Goal: Transaction & Acquisition: Book appointment/travel/reservation

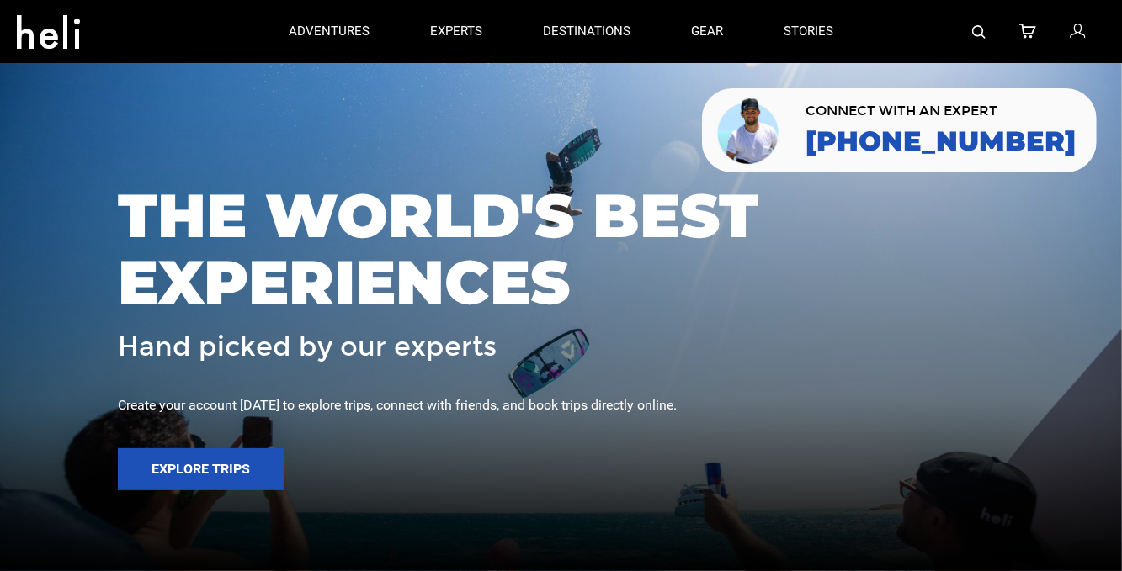
click at [136, 164] on div at bounding box center [561, 285] width 1122 height 571
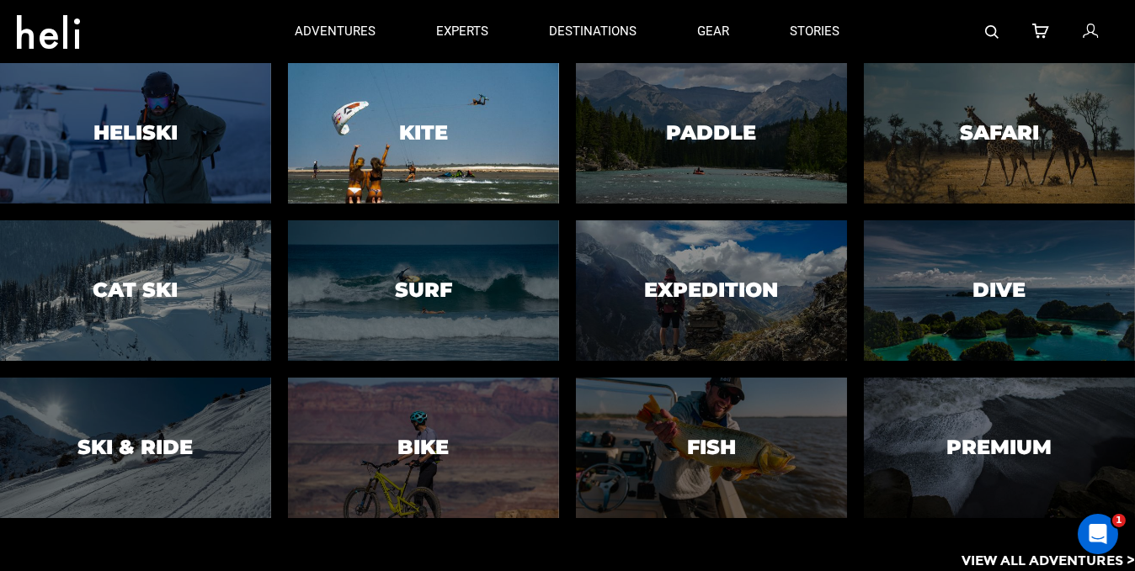
click at [431, 131] on h3 "Kite" at bounding box center [423, 133] width 49 height 22
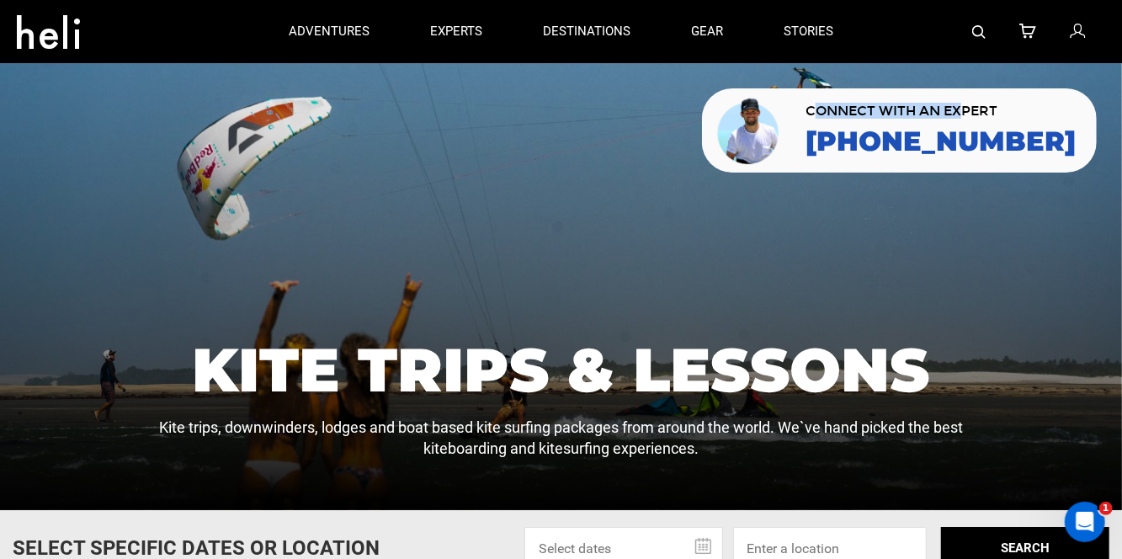
drag, startPoint x: 887, startPoint y: 112, endPoint x: 1031, endPoint y: 110, distance: 143.9
click at [1031, 110] on span "CONNECT WITH AN EXPERT" at bounding box center [940, 110] width 270 height 13
click at [993, 105] on span "CONNECT WITH AN EXPERT" at bounding box center [940, 110] width 270 height 13
click at [335, 443] on p "Kite trips, downwinders, lodges and boat based kite surfing packages from aroun…" at bounding box center [560, 438] width 816 height 43
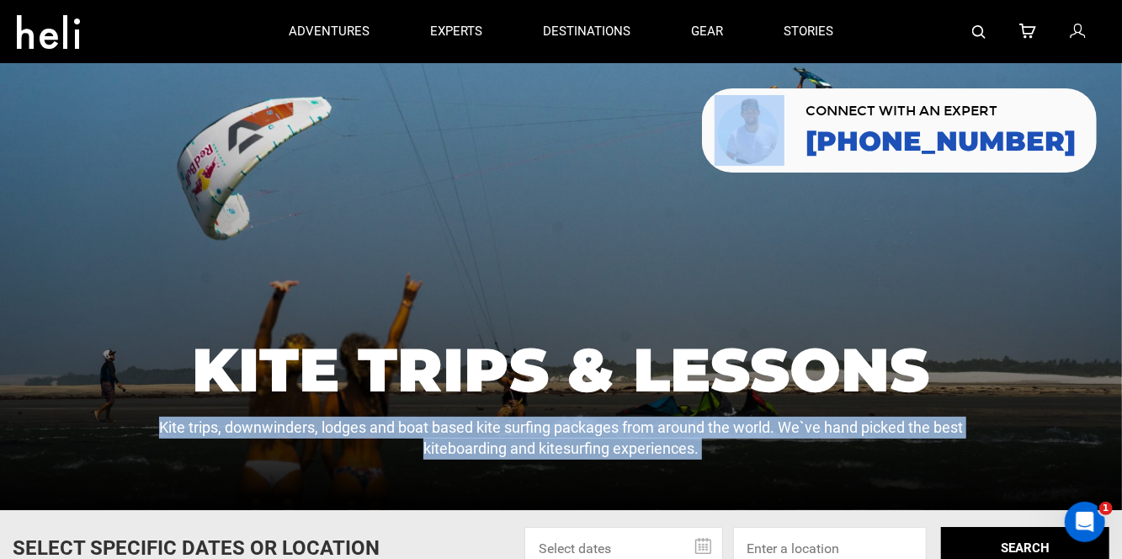
click at [335, 443] on p "Kite trips, downwinders, lodges and boat based kite surfing packages from aroun…" at bounding box center [560, 438] width 816 height 43
click at [269, 439] on p "Kite trips, downwinders, lodges and boat based kite surfing packages from aroun…" at bounding box center [560, 438] width 816 height 43
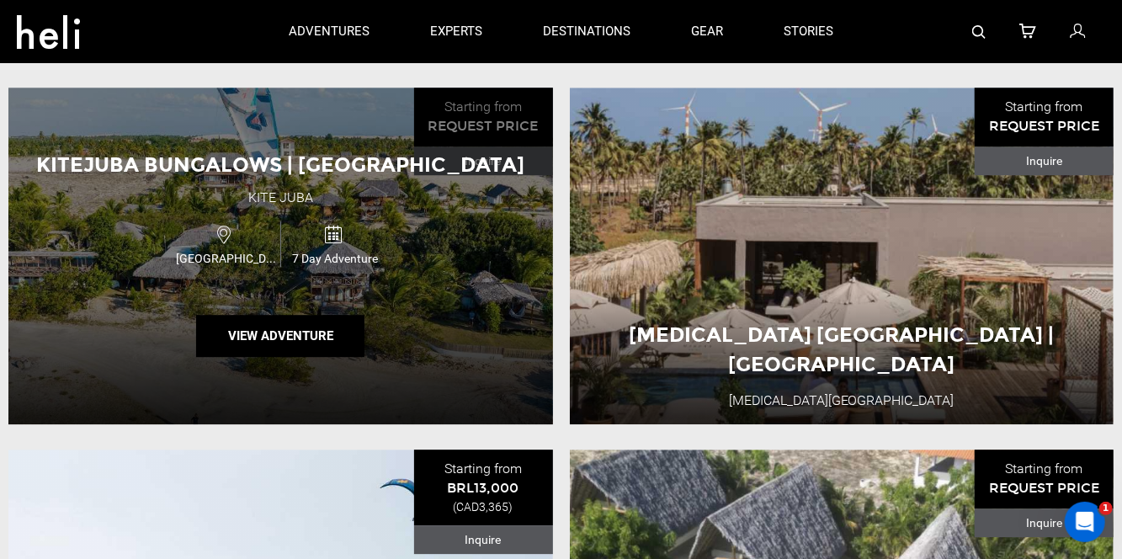
scroll to position [1936, 0]
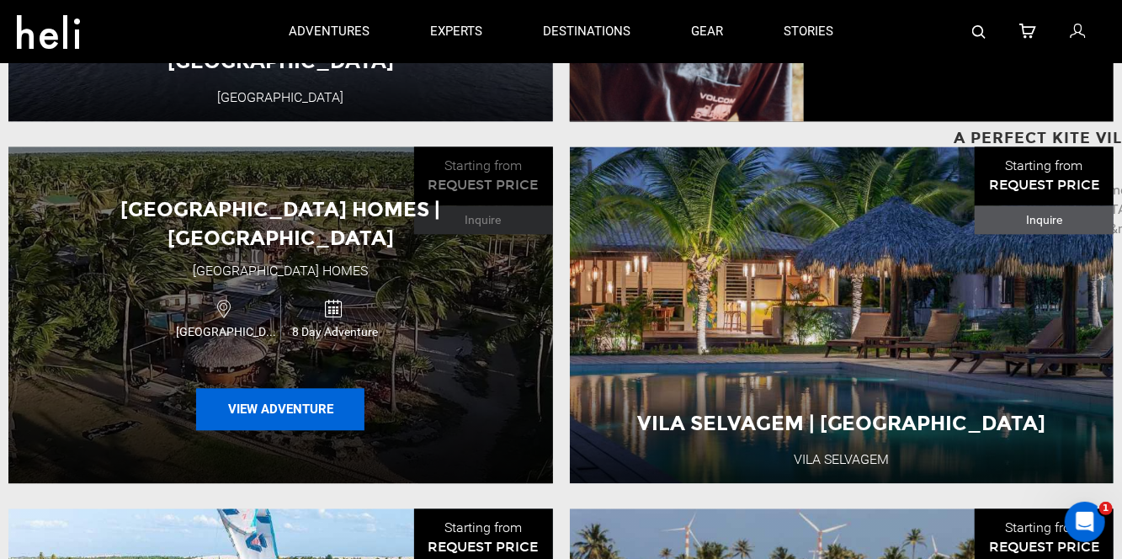
click at [306, 400] on button "View Adventure" at bounding box center [280, 409] width 168 height 42
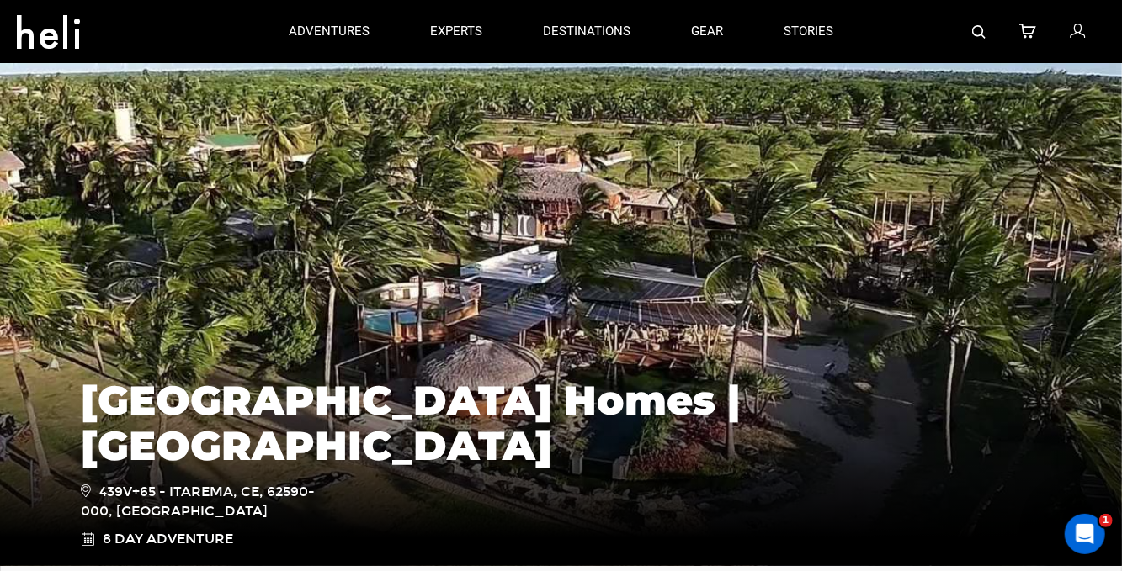
click at [1089, 39] on div at bounding box center [985, 31] width 242 height 63
click at [1082, 29] on icon at bounding box center [1077, 32] width 15 height 22
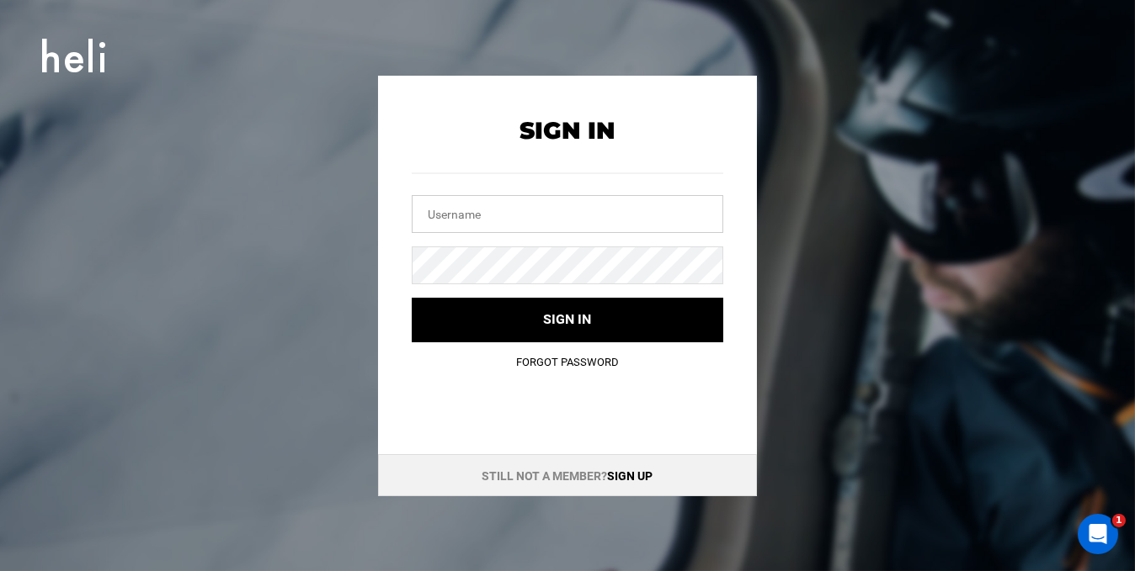
type input "chandan101@yopmail.com"
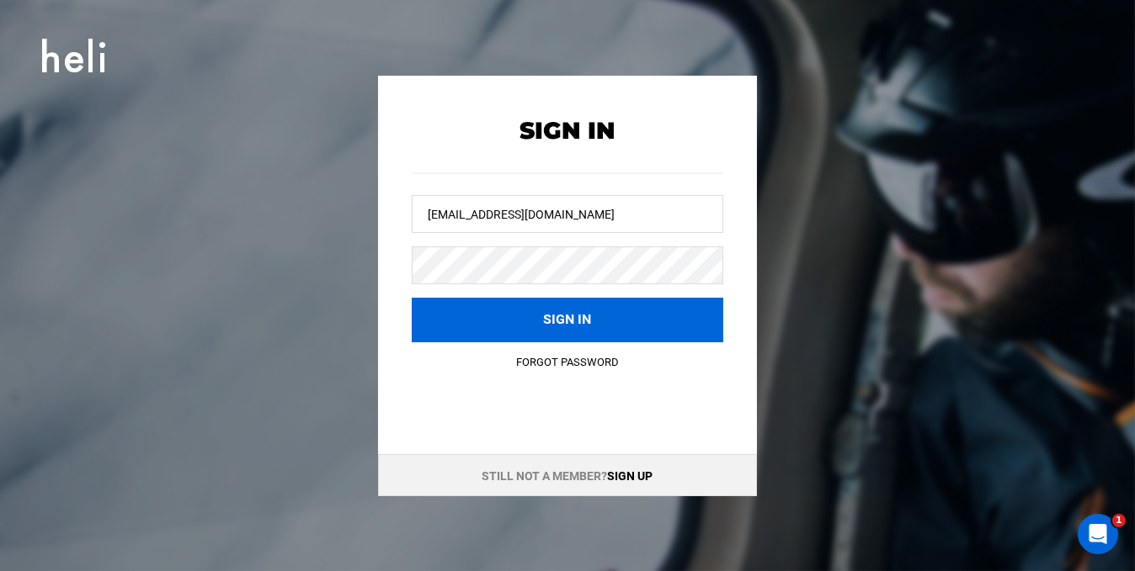
click at [586, 325] on button "Sign in" at bounding box center [567, 320] width 311 height 45
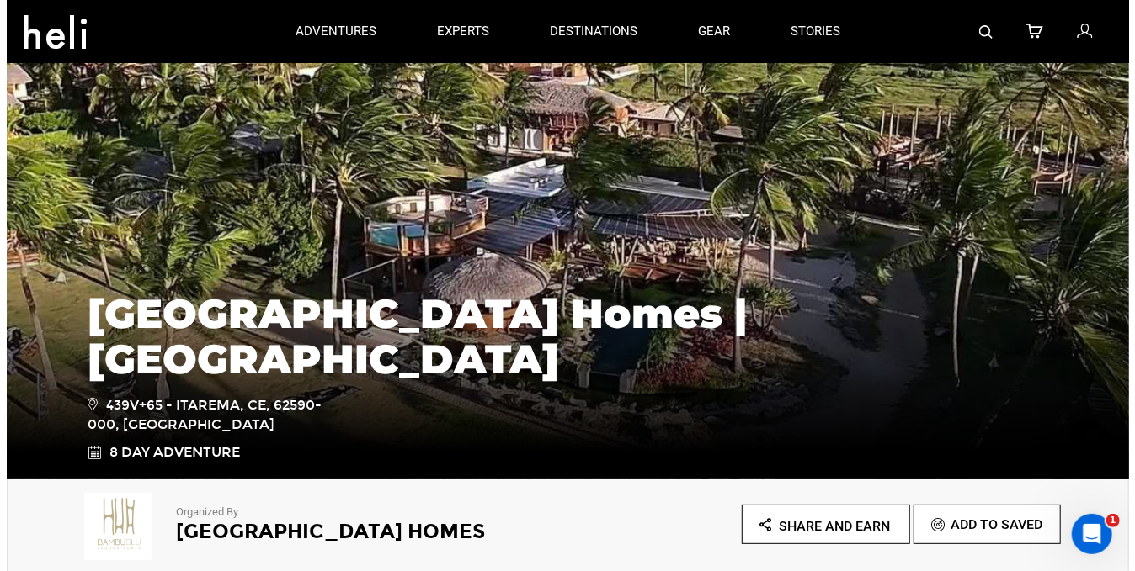
scroll to position [84, 0]
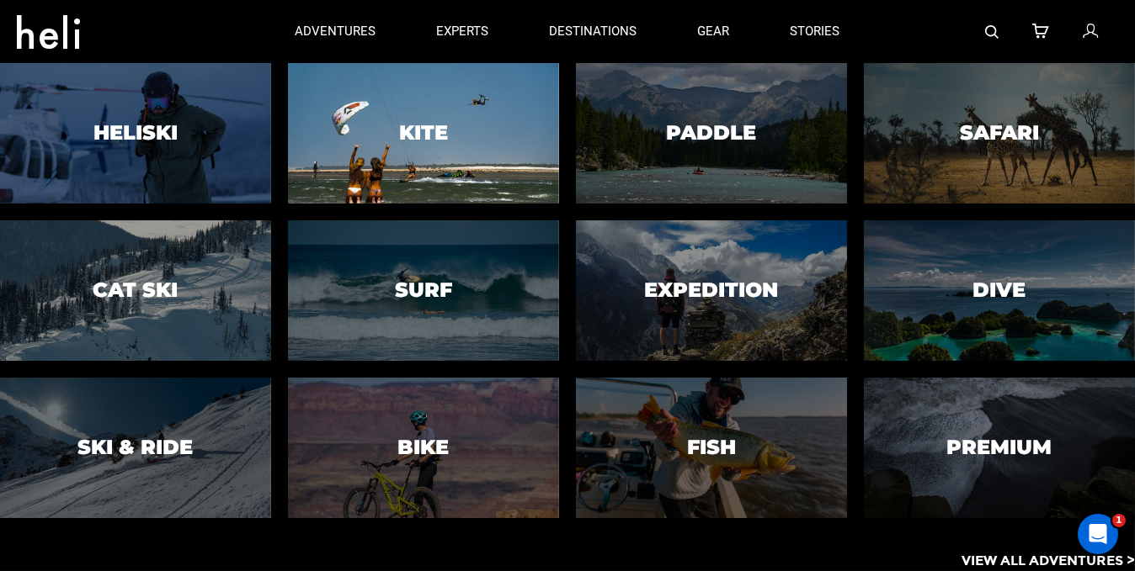
click at [396, 126] on div at bounding box center [423, 132] width 276 height 143
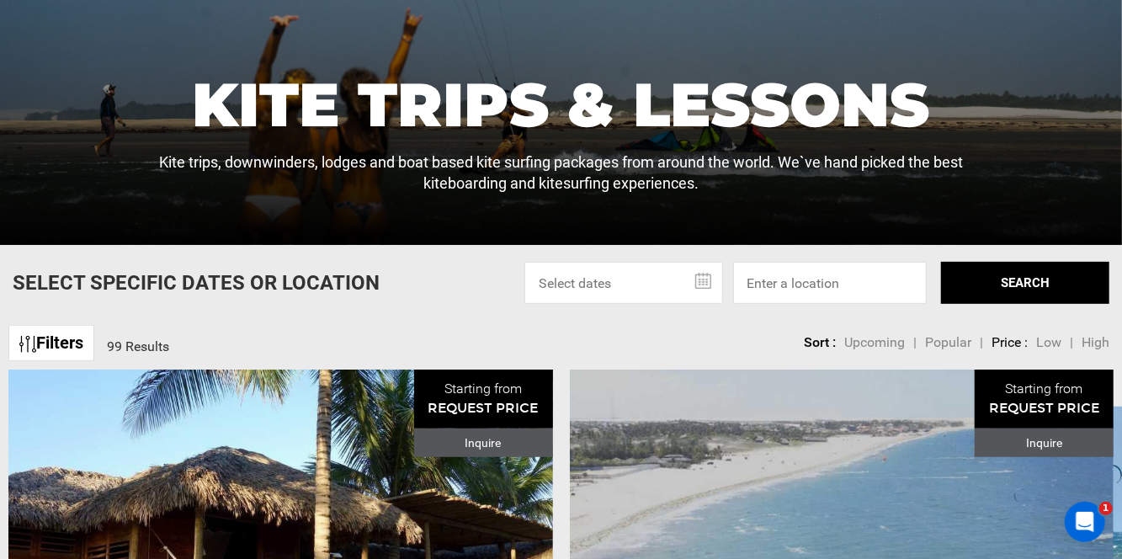
scroll to position [337, 0]
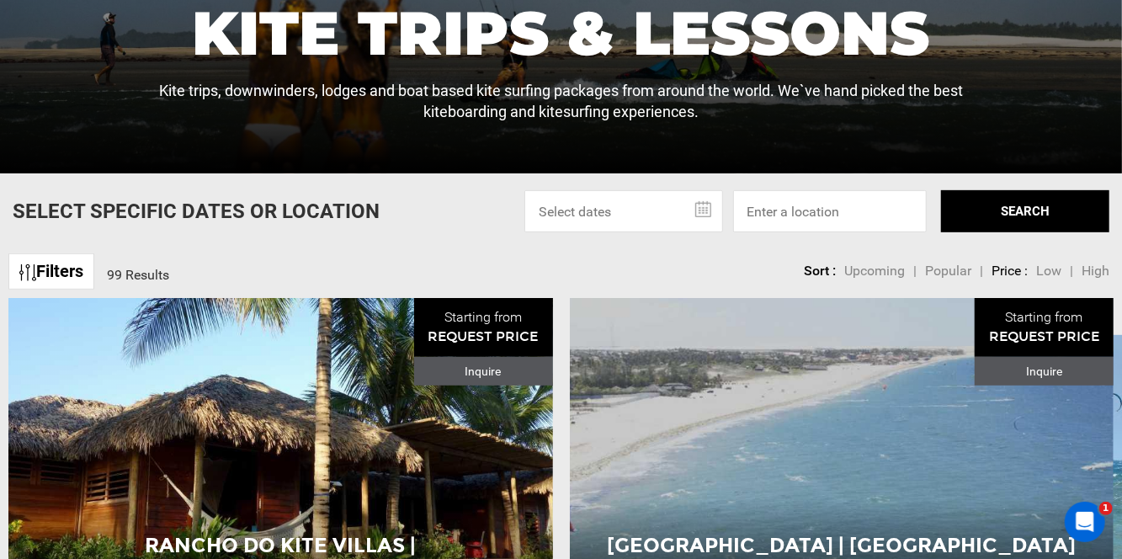
click at [59, 286] on link "Filters" at bounding box center [51, 271] width 86 height 36
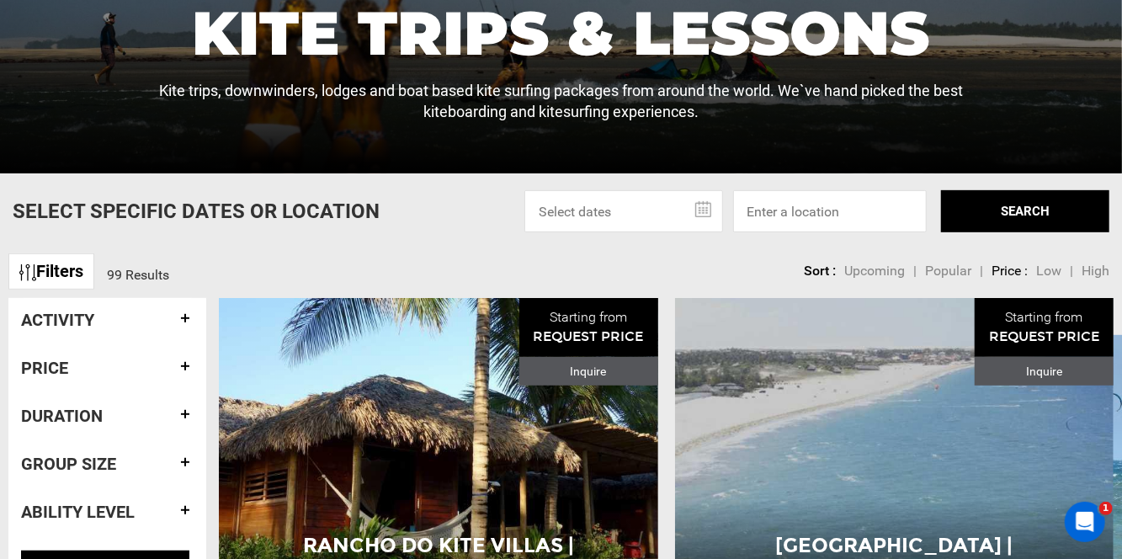
click at [69, 342] on div "Activity" at bounding box center [107, 320] width 173 height 44
click at [140, 327] on h4 "Activity" at bounding box center [107, 320] width 173 height 19
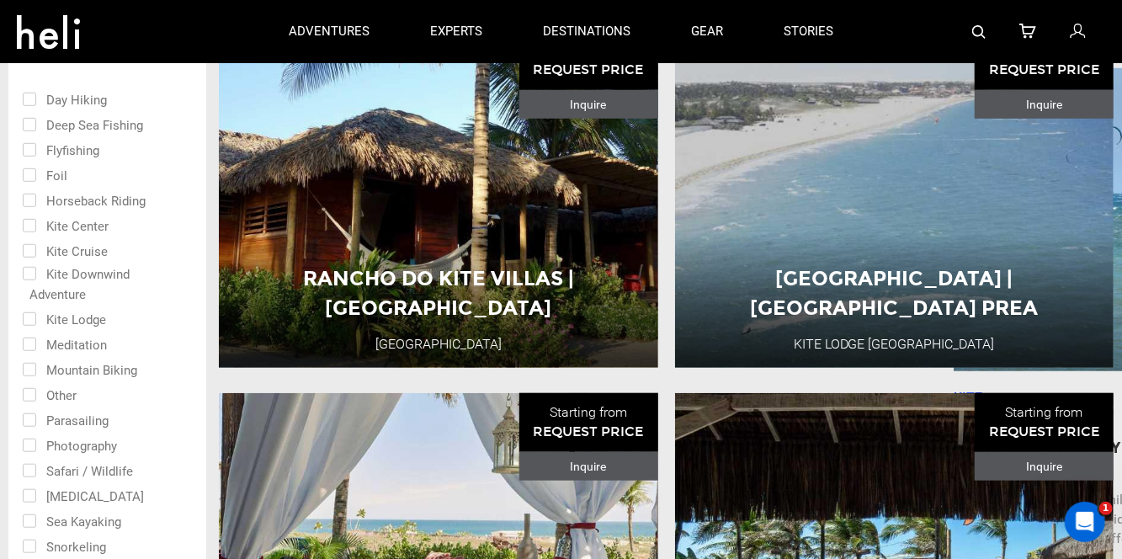
scroll to position [589, 0]
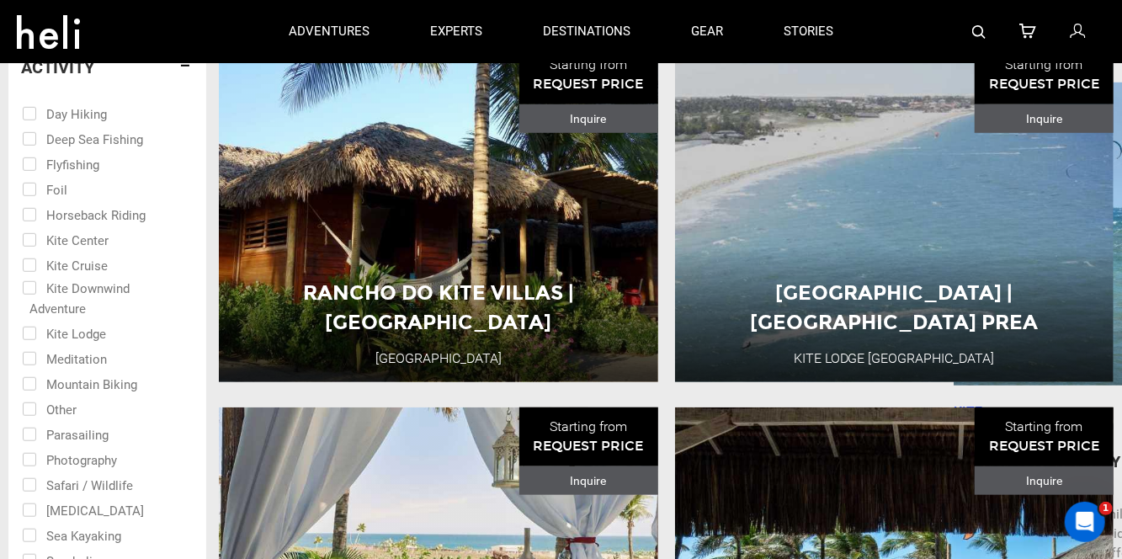
click at [82, 72] on h4 "Activity" at bounding box center [107, 67] width 173 height 19
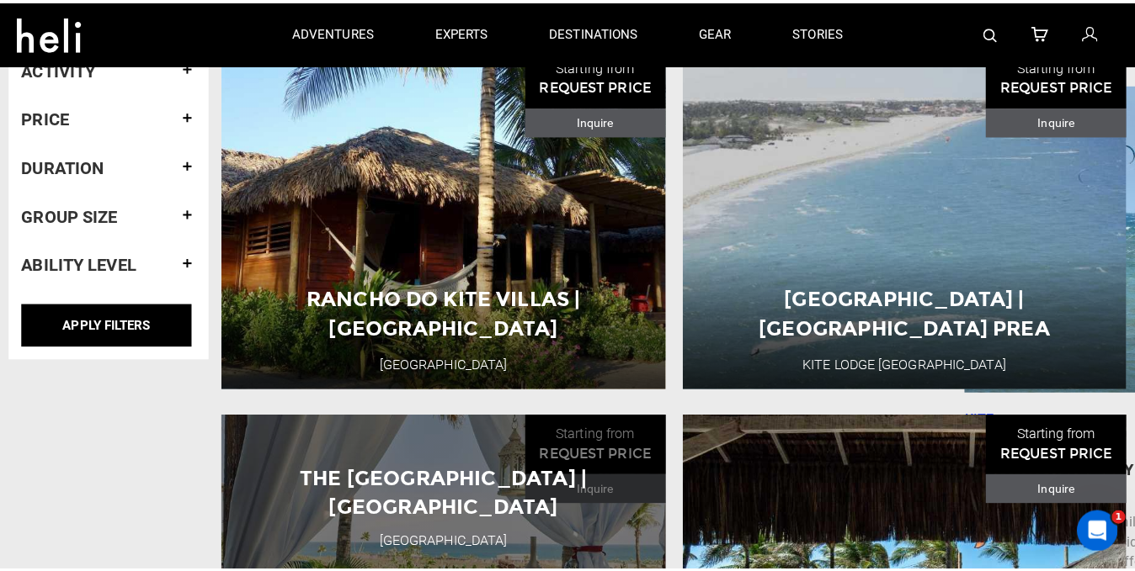
scroll to position [337, 0]
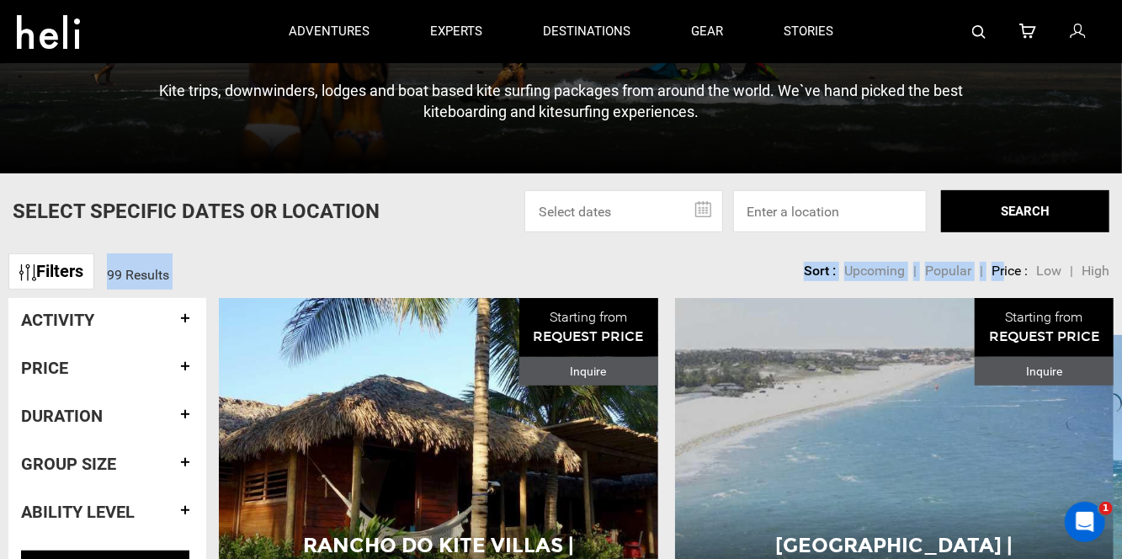
drag, startPoint x: 999, startPoint y: 283, endPoint x: 1110, endPoint y: 275, distance: 111.4
click at [1110, 275] on div "Filters 99 Results sortby Sort Upcoming Popular Price: Low to High Price : High…" at bounding box center [561, 263] width 1122 height 36
click at [1098, 264] on div "Sort Upcoming Popular Price: Low to High Price : High to Low Sort : Upcoming | …" at bounding box center [894, 262] width 431 height 34
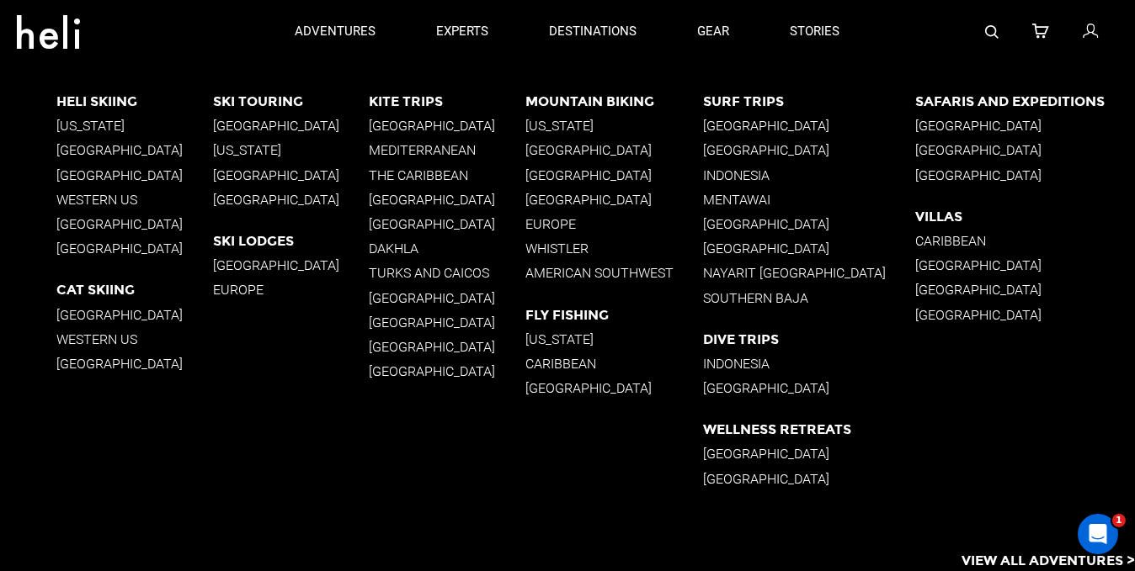
click at [65, 30] on icon at bounding box center [48, 26] width 63 height 27
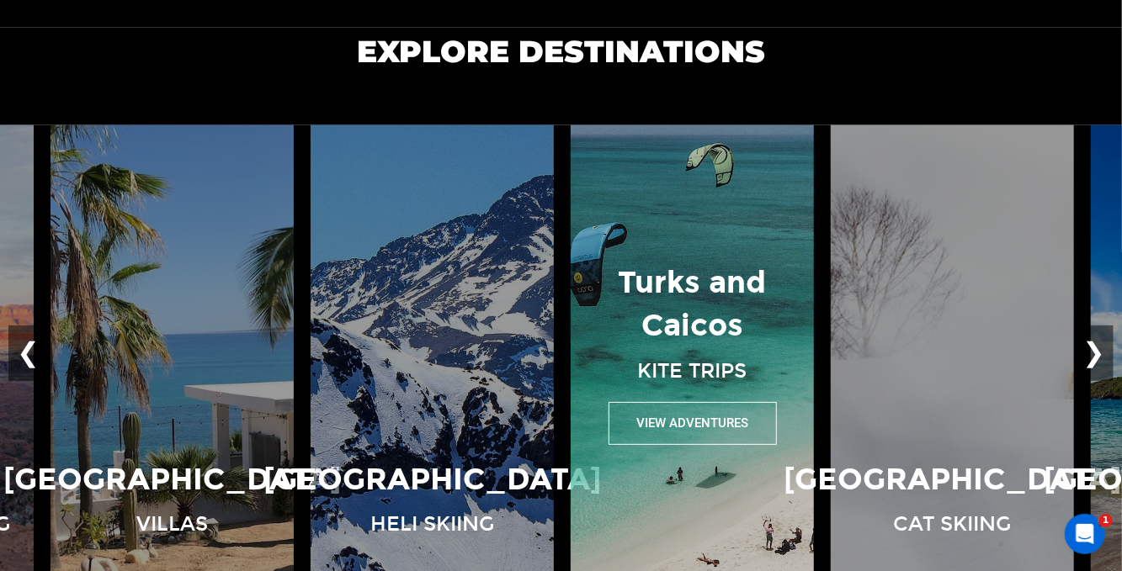
scroll to position [1094, 0]
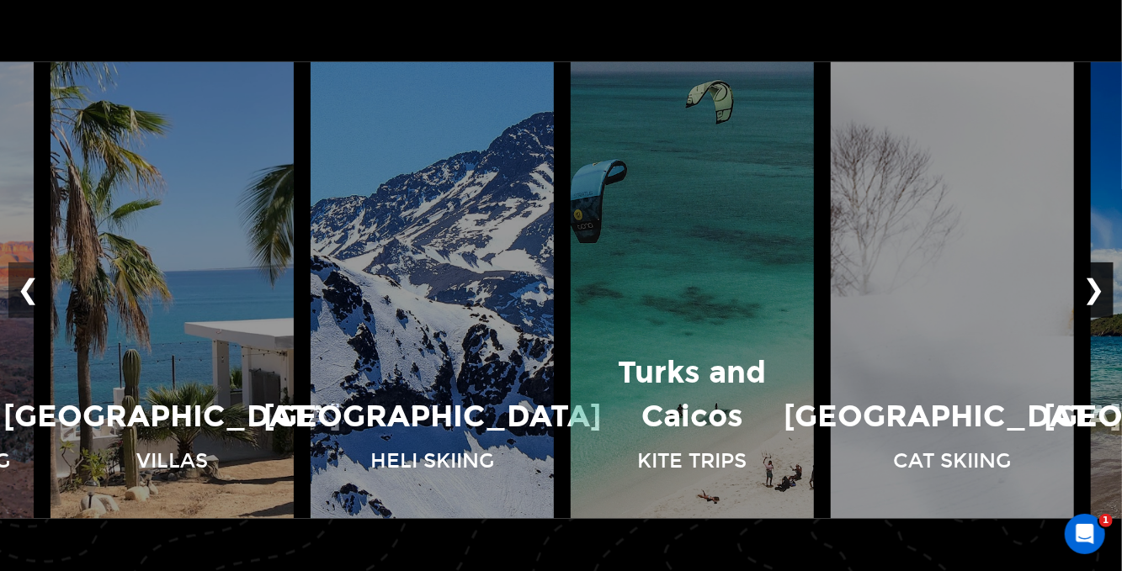
click at [1107, 285] on button "❯" at bounding box center [1094, 291] width 40 height 56
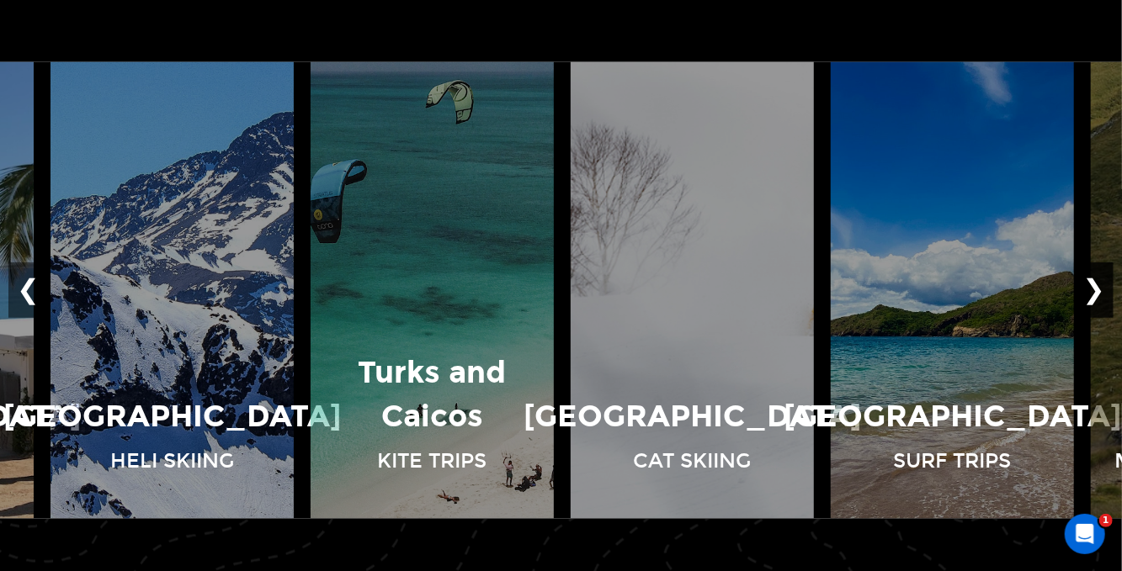
click at [1107, 285] on button "❯" at bounding box center [1094, 291] width 40 height 56
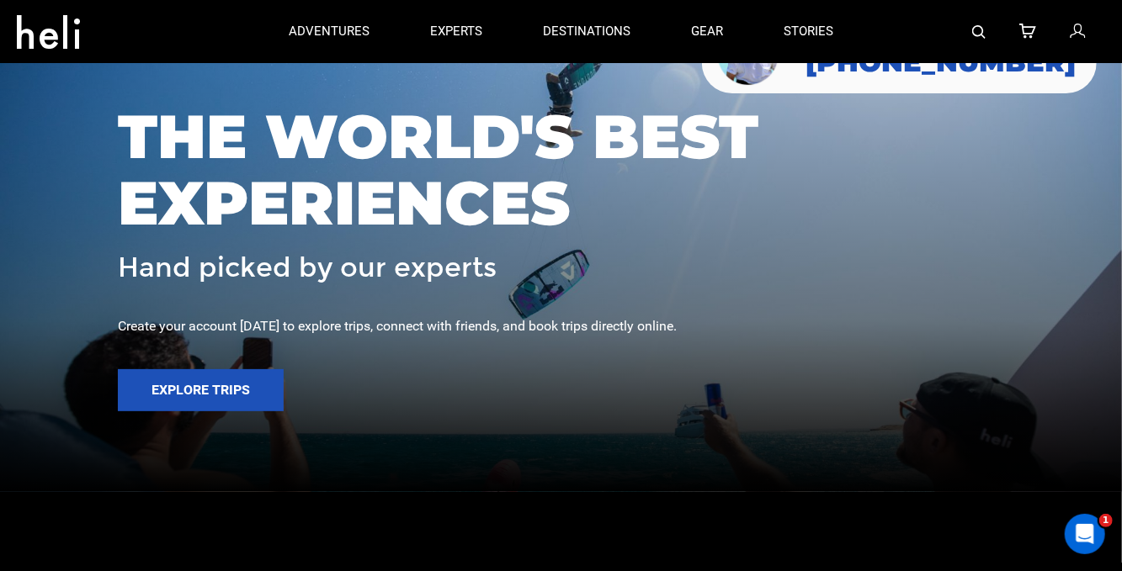
scroll to position [0, 0]
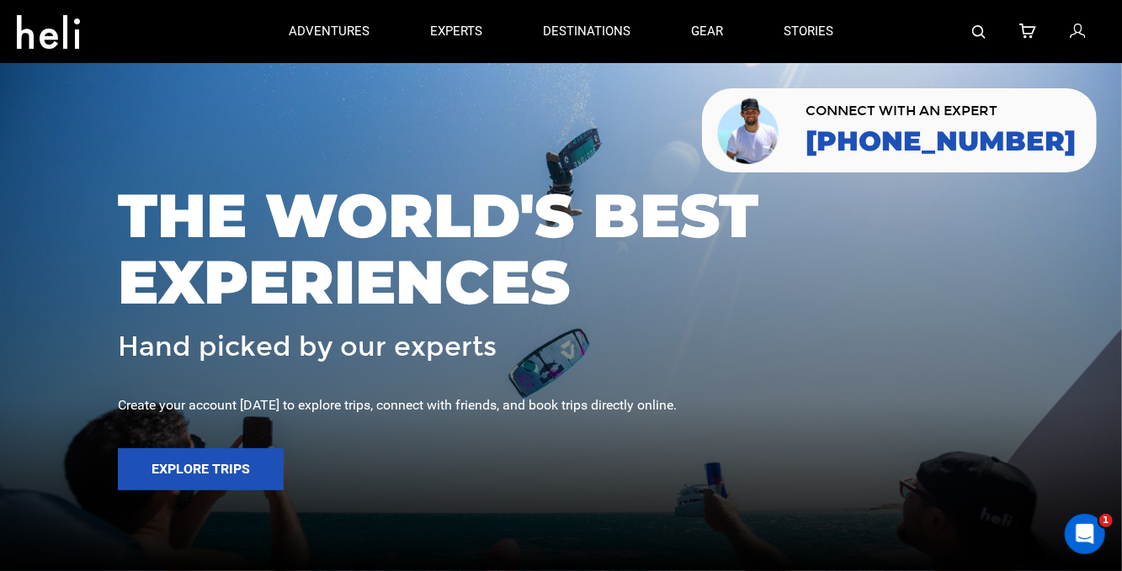
click at [719, 329] on div "THE WORLD'S BEST EXPERIENCES Hand picked by our experts" at bounding box center [561, 273] width 886 height 180
click at [523, 141] on div at bounding box center [561, 285] width 1122 height 571
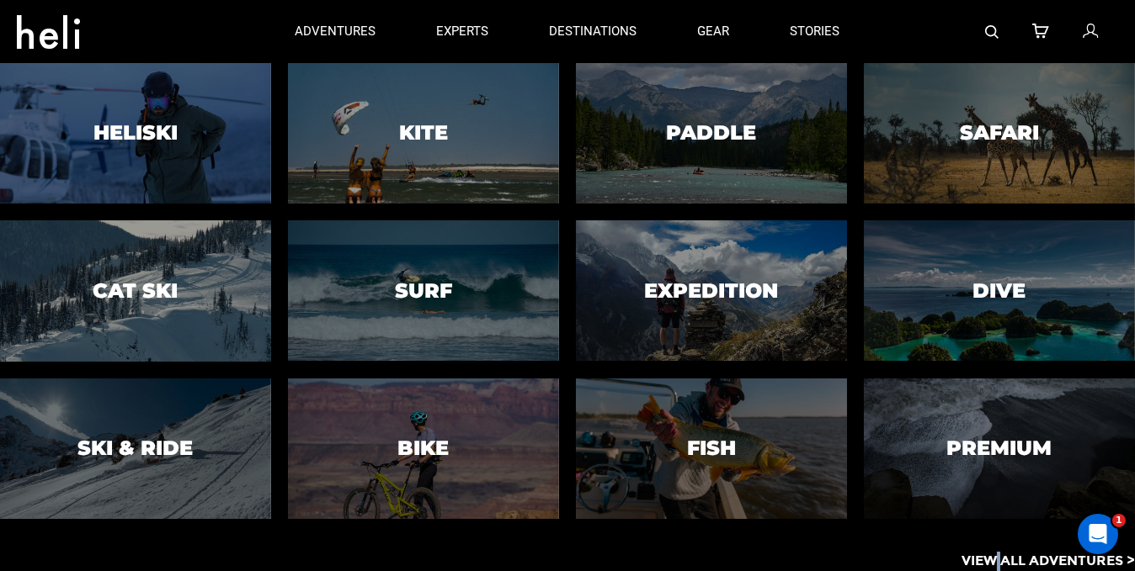
click at [997, 552] on p "View All Adventures >" at bounding box center [1047, 561] width 173 height 19
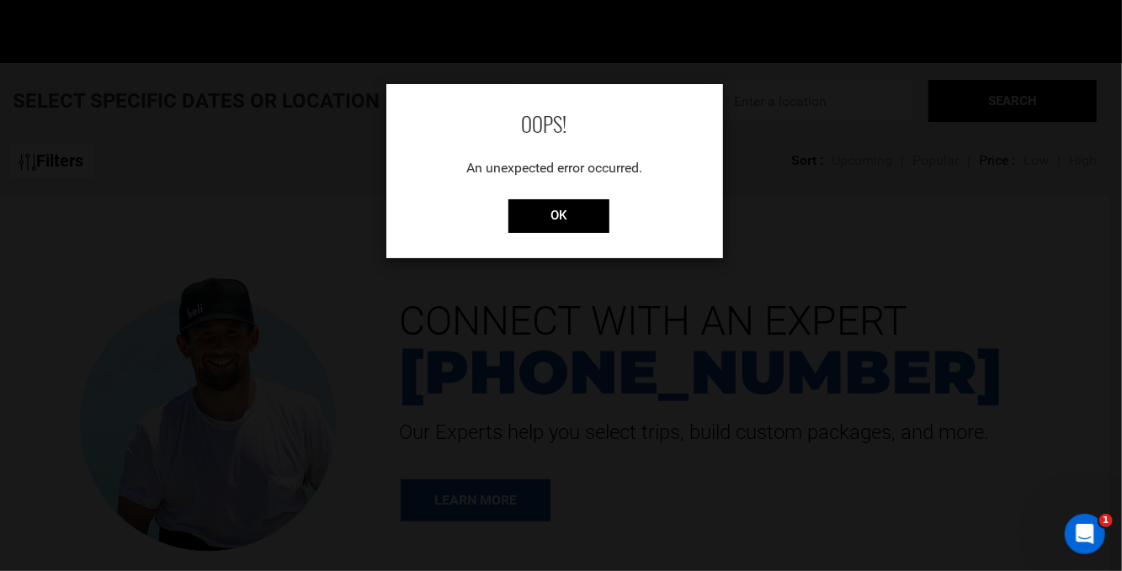
click at [35, 259] on div "OOPS! An unexpected error occurred. OK" at bounding box center [561, 285] width 1122 height 571
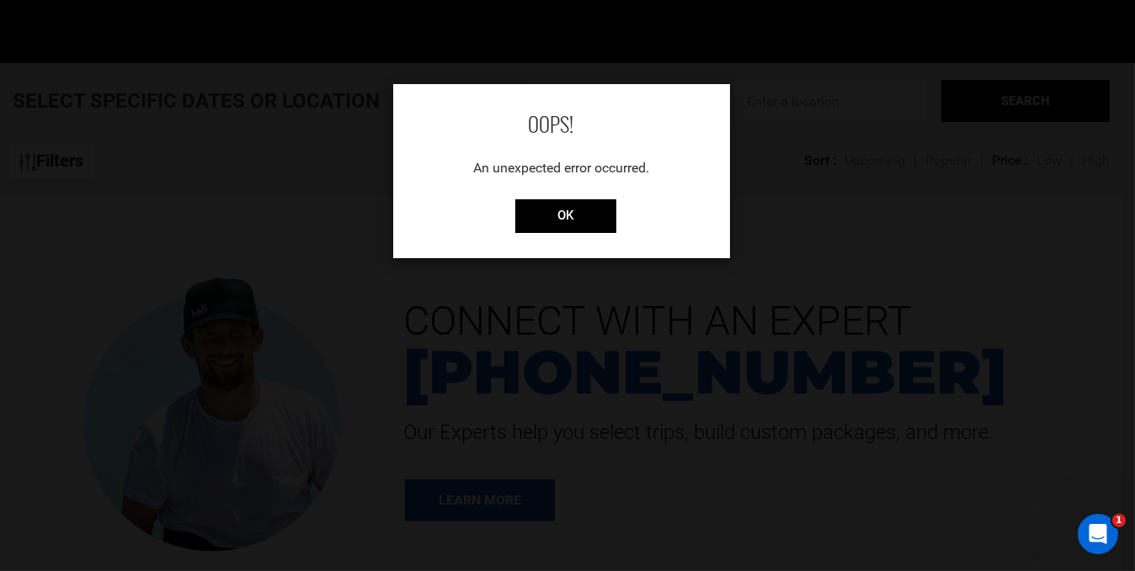
click at [1104, 73] on div "OOPS! An unexpected error occurred. OK" at bounding box center [567, 285] width 1135 height 571
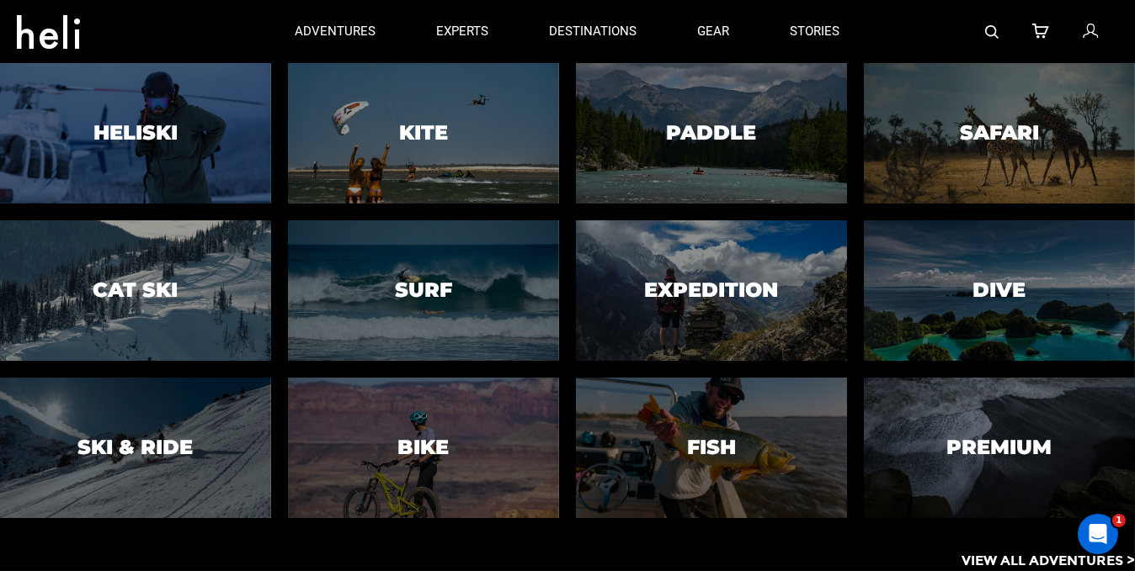
click at [999, 566] on p "View All Adventures >" at bounding box center [1047, 561] width 173 height 19
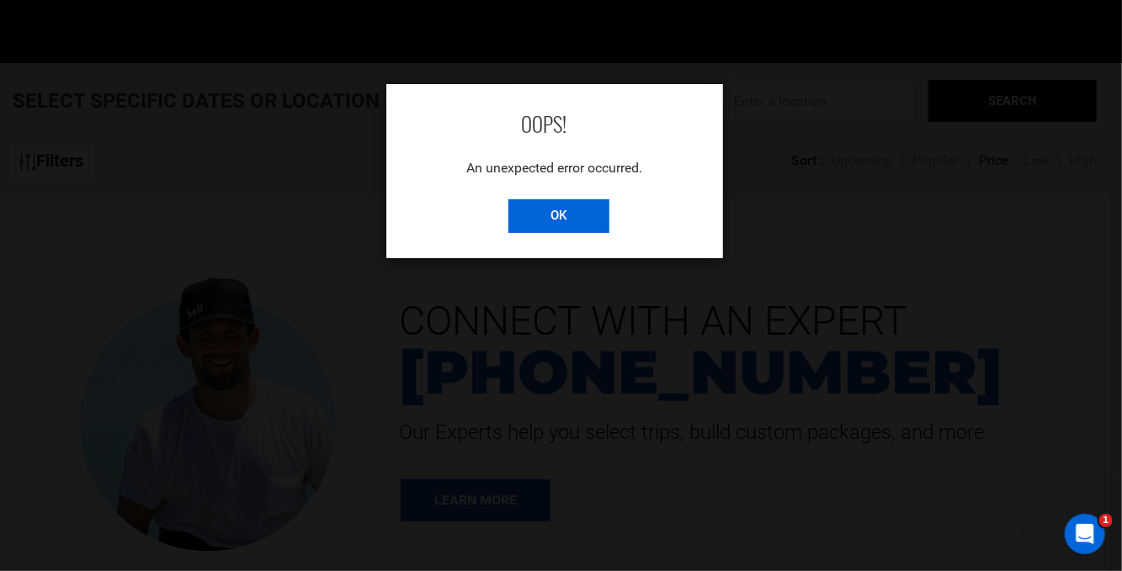
click at [543, 215] on input "OK" at bounding box center [558, 216] width 101 height 34
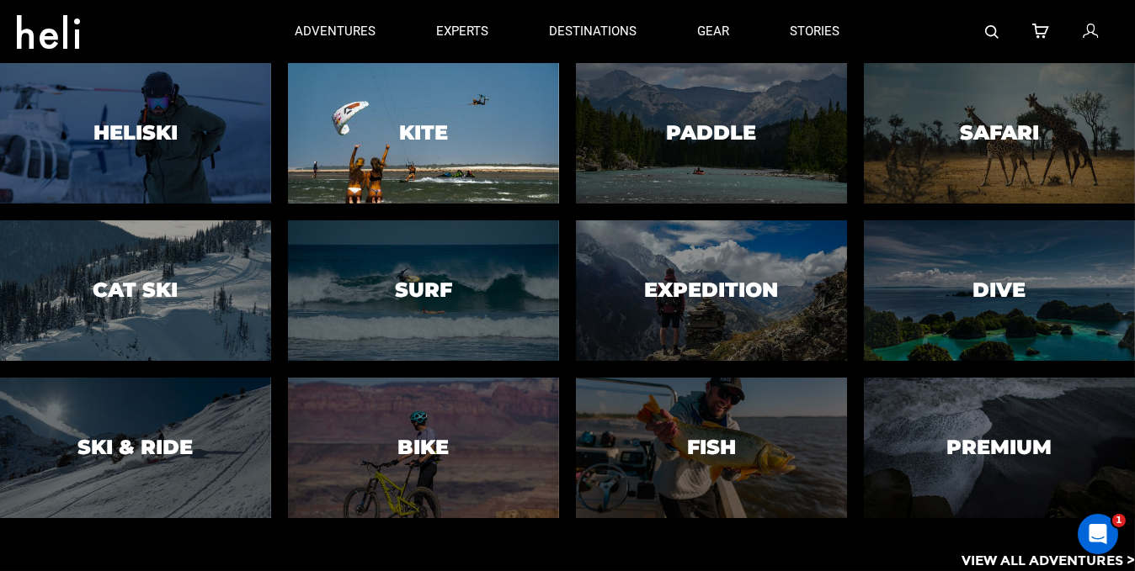
click at [419, 99] on div at bounding box center [423, 132] width 276 height 143
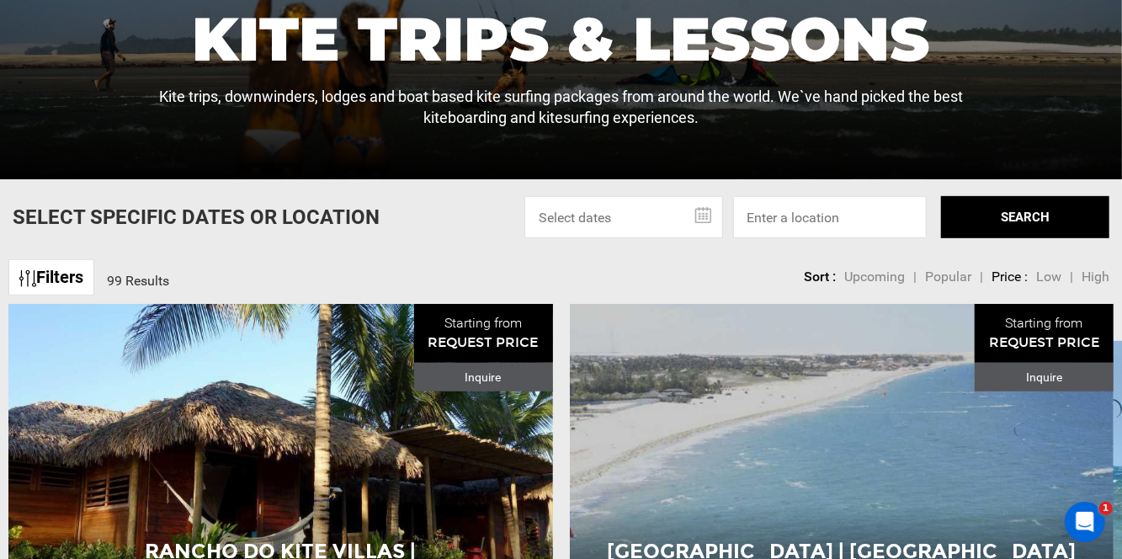
scroll to position [337, 0]
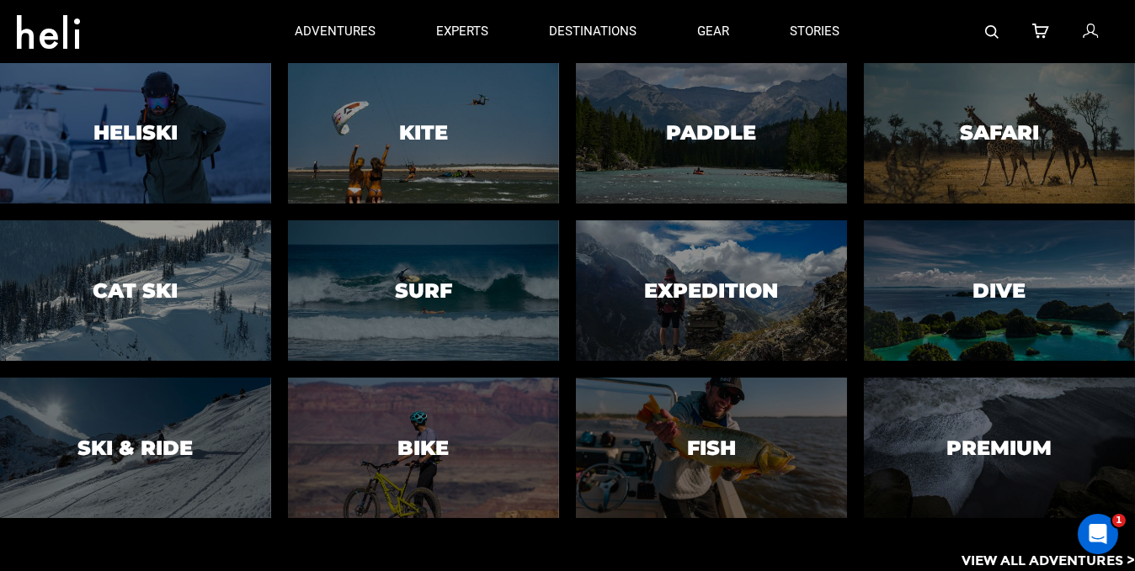
click at [986, 554] on p "View All Adventures >" at bounding box center [1047, 561] width 173 height 19
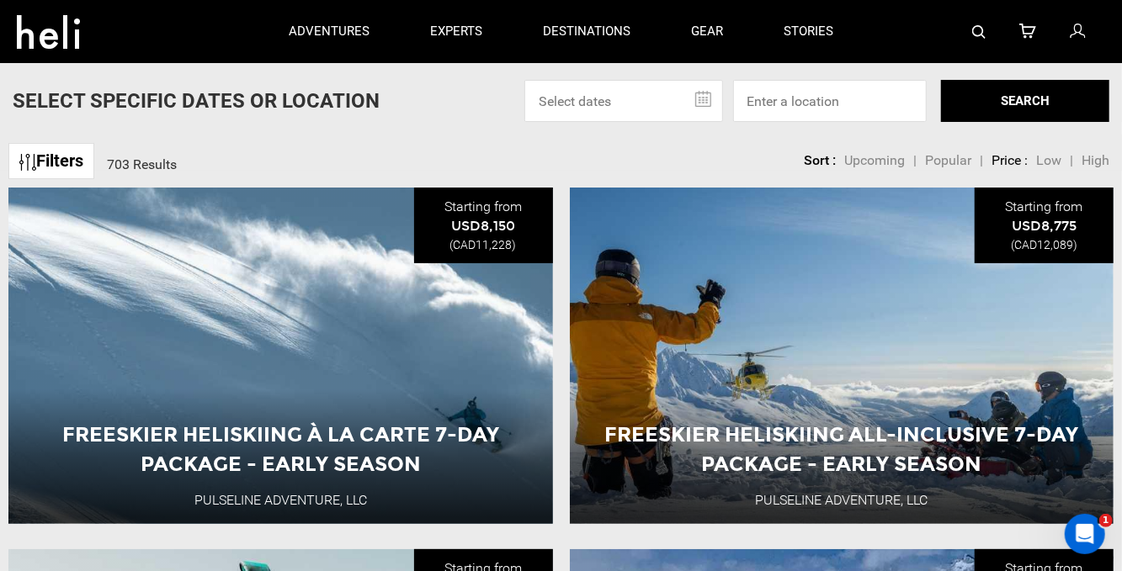
click at [492, 157] on div "Filters 703 Results sortby Sort Upcoming Popular Price: Low to High Price : Hig…" at bounding box center [561, 153] width 1122 height 36
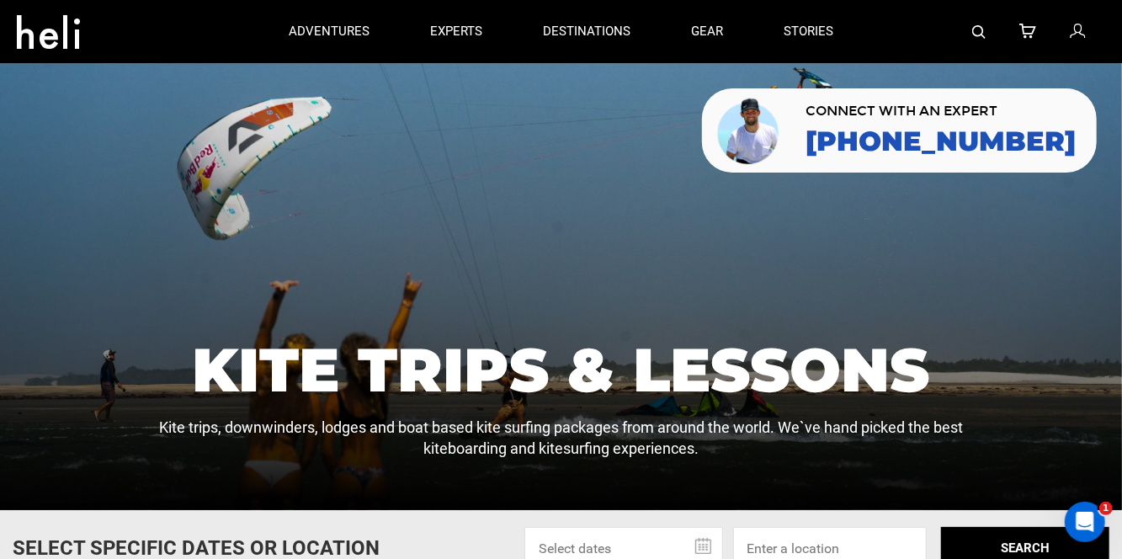
click at [55, 28] on icon at bounding box center [48, 26] width 63 height 27
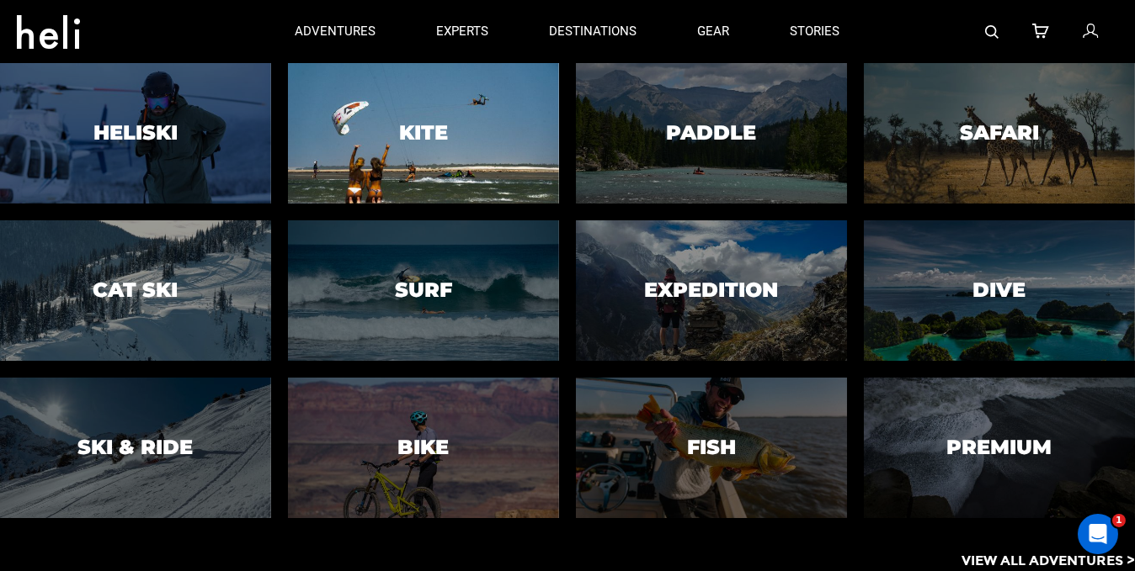
click at [396, 108] on div at bounding box center [423, 132] width 276 height 143
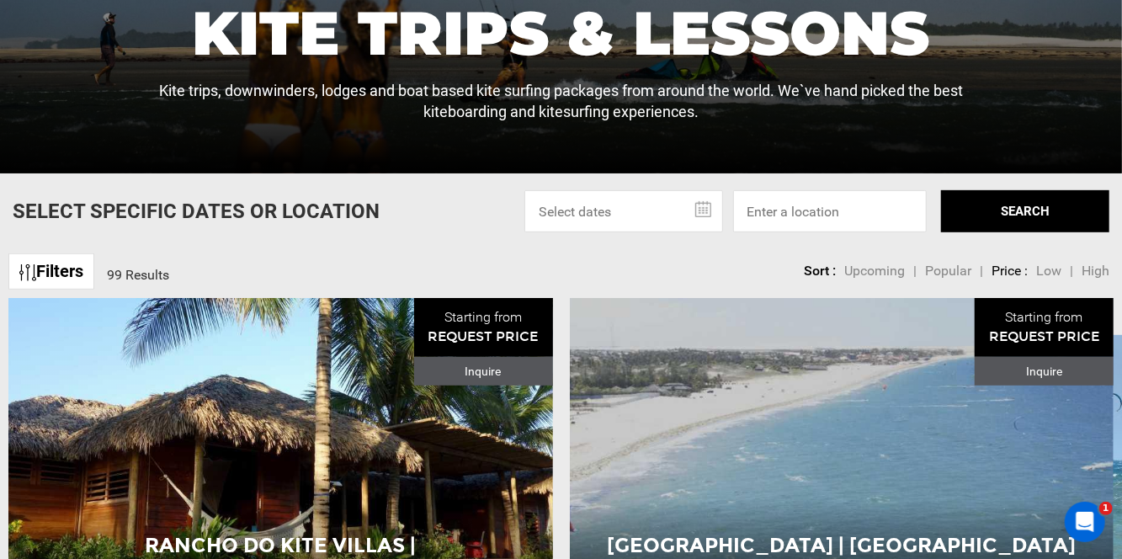
click at [58, 286] on link "Filters" at bounding box center [51, 271] width 86 height 36
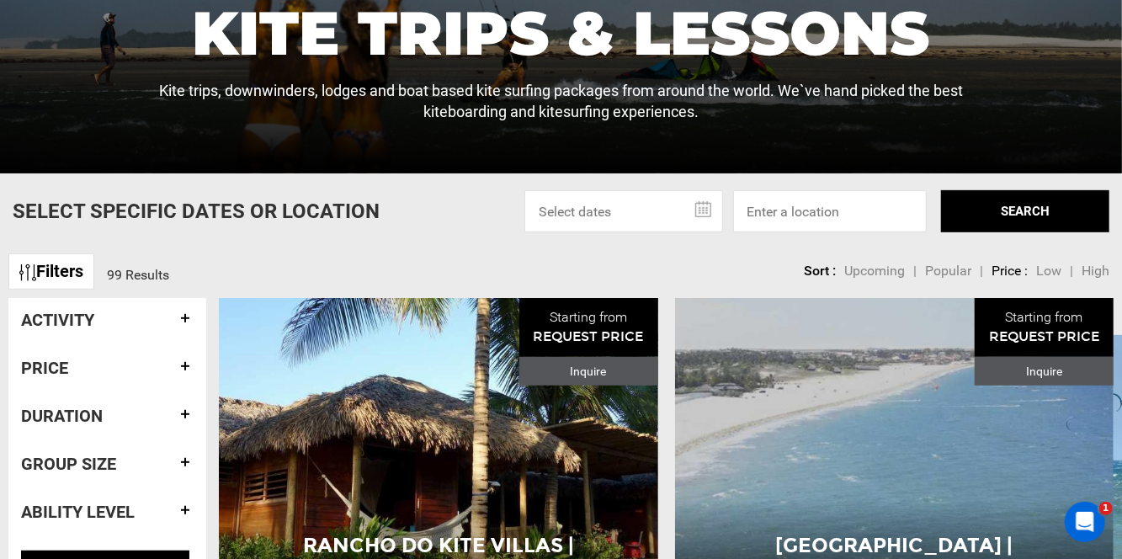
scroll to position [421, 0]
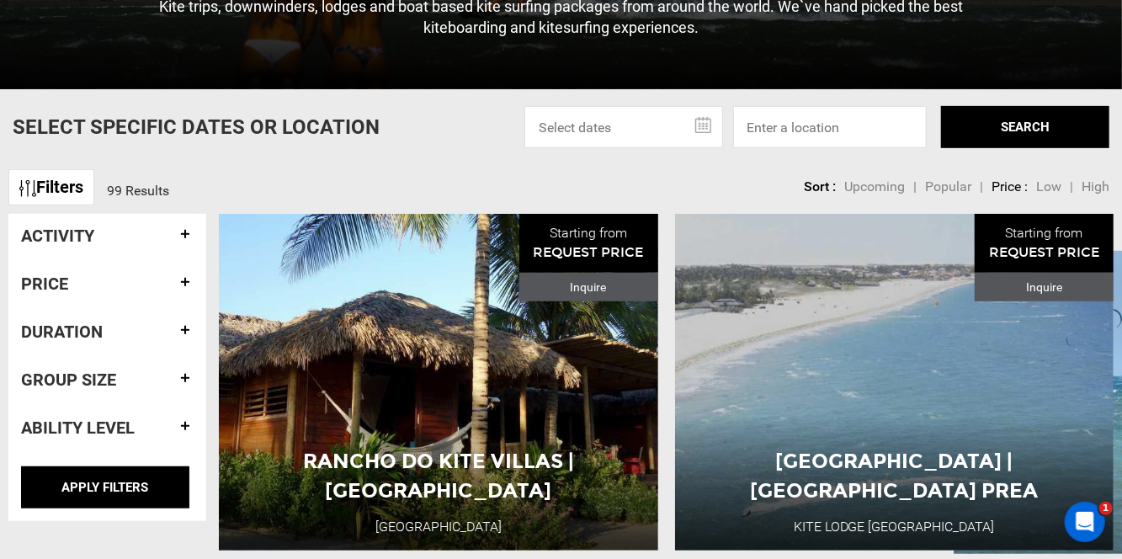
click at [98, 238] on h4 "Activity" at bounding box center [107, 235] width 173 height 19
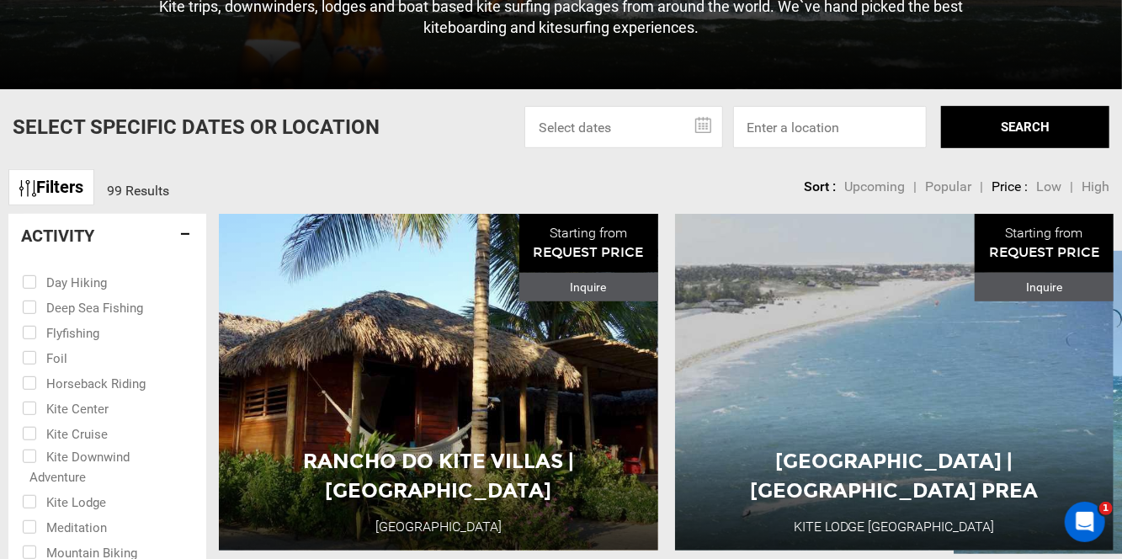
click at [77, 289] on input "checkbox" at bounding box center [95, 280] width 147 height 25
checkbox input "true"
click at [72, 319] on input "checkbox" at bounding box center [95, 306] width 147 height 25
checkbox input "true"
click at [71, 198] on link "Filters" at bounding box center [51, 187] width 86 height 36
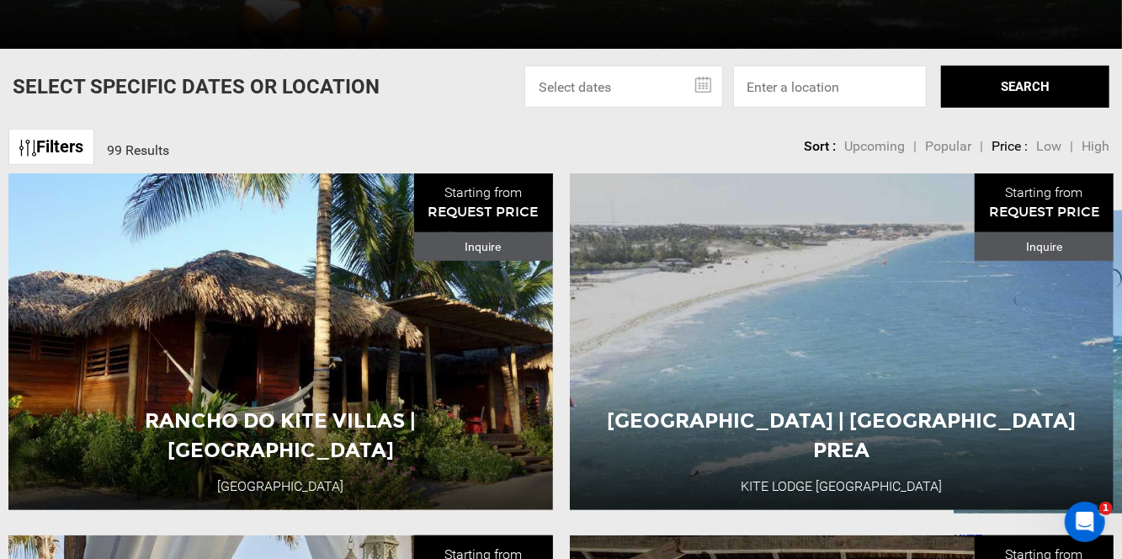
scroll to position [589, 0]
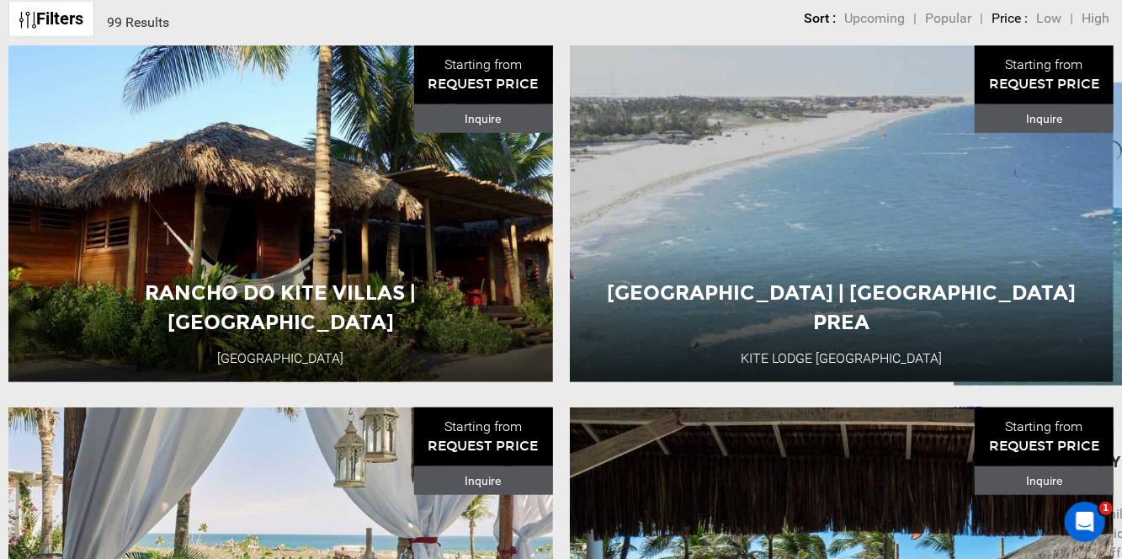
click at [76, 22] on link "Filters" at bounding box center [51, 19] width 86 height 36
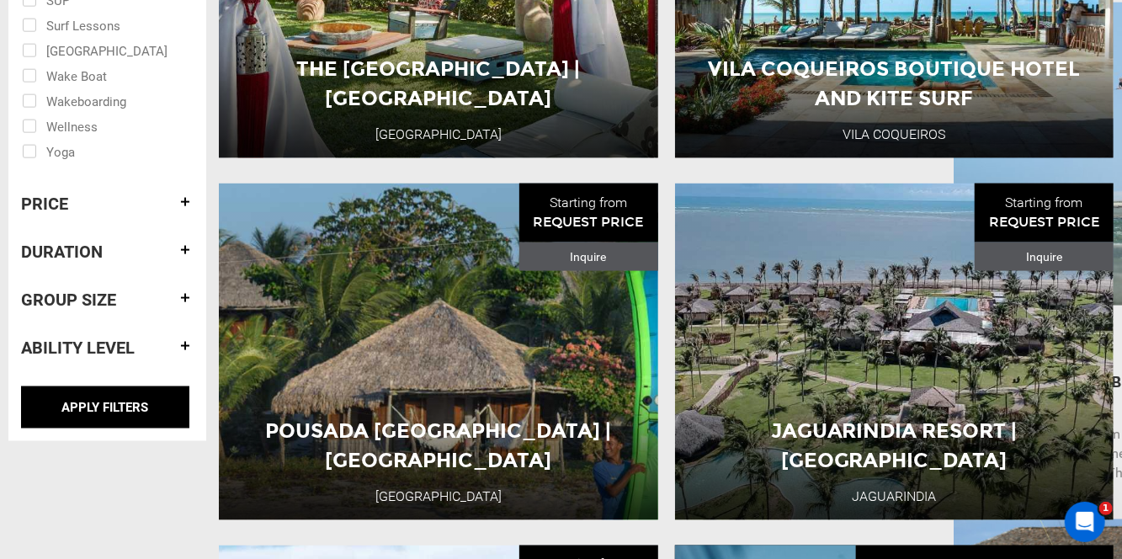
scroll to position [1178, 0]
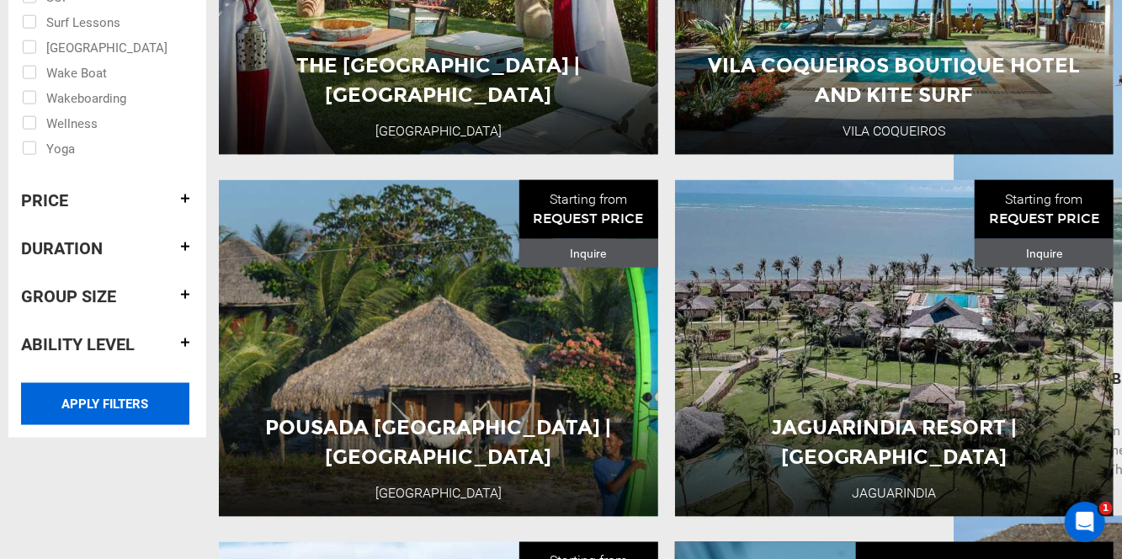
click at [94, 412] on input "APPLY FILTERS" at bounding box center [105, 404] width 168 height 42
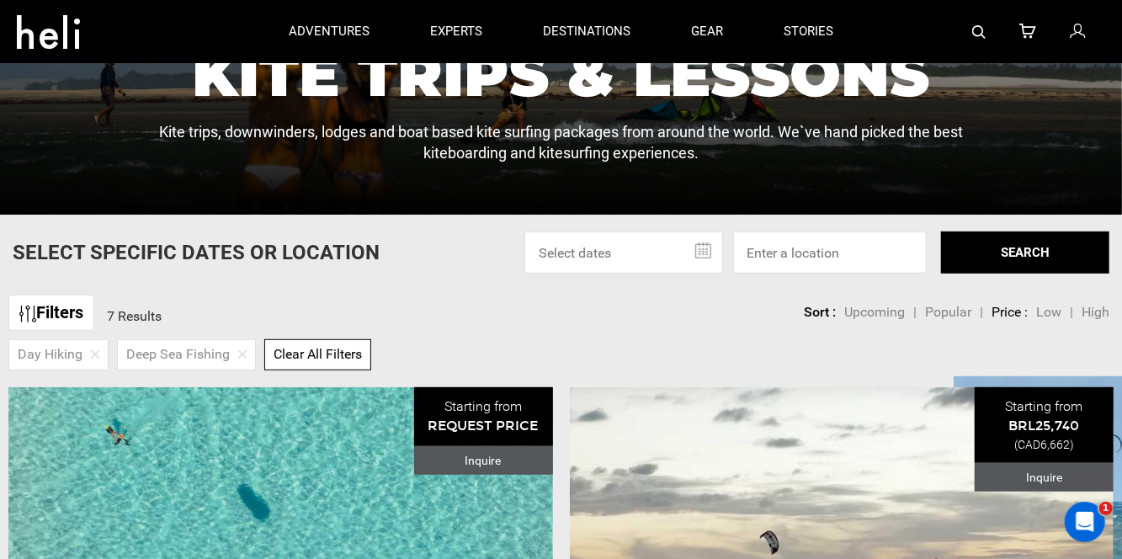
scroll to position [300, 0]
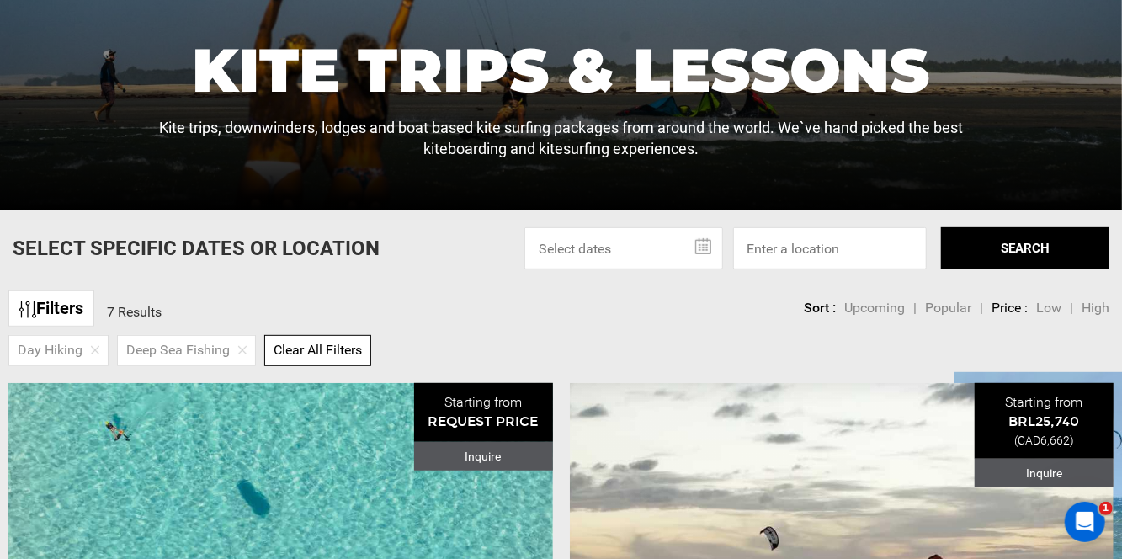
click at [74, 316] on link "Filters" at bounding box center [51, 308] width 86 height 36
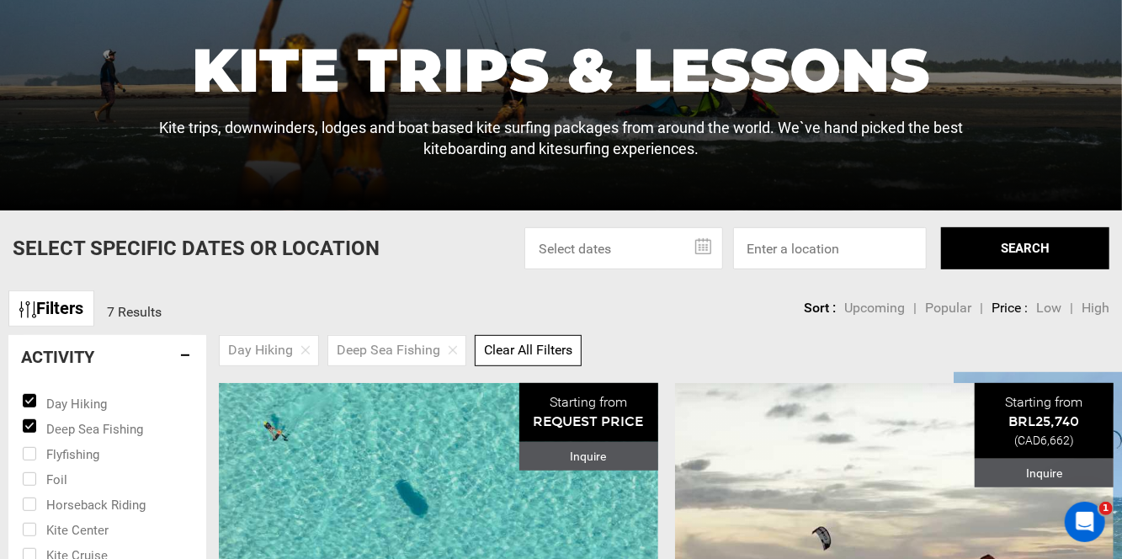
click at [302, 354] on img at bounding box center [305, 350] width 8 height 8
checkbox input "false"
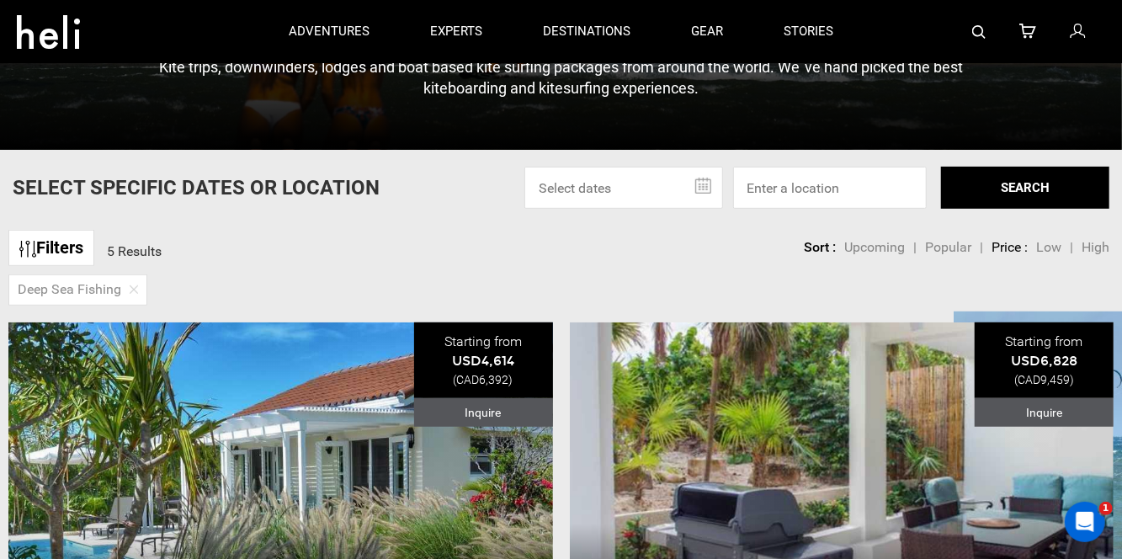
click at [134, 294] on img at bounding box center [134, 289] width 8 height 8
checkbox input "false"
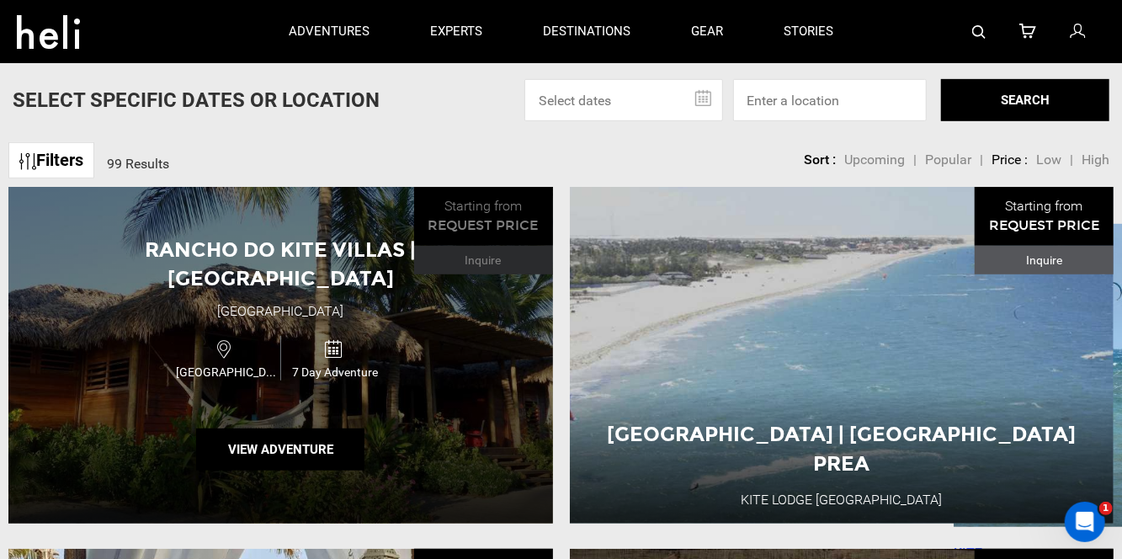
scroll to position [444, 0]
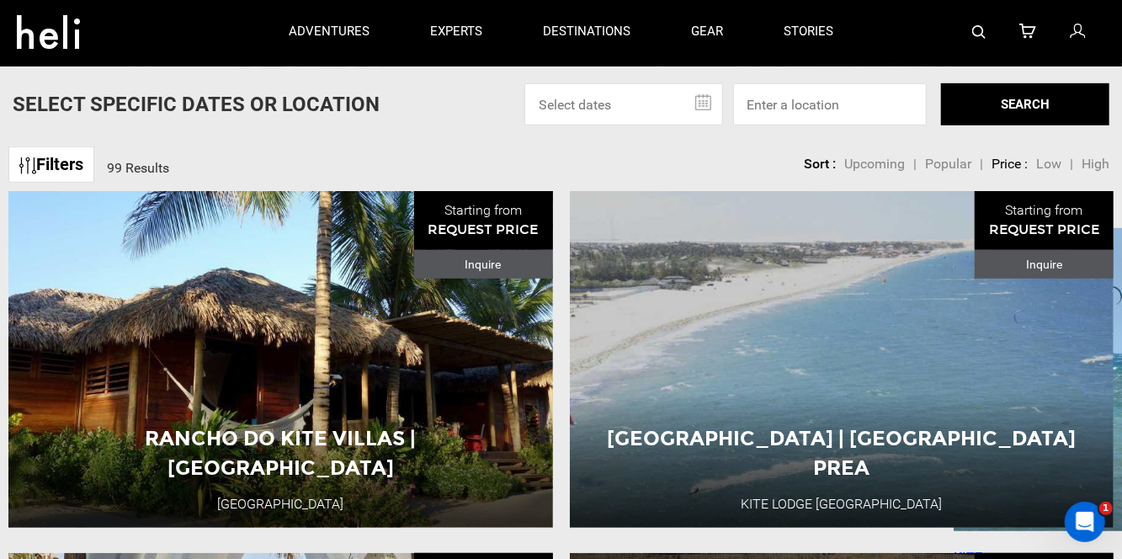
click at [83, 177] on link "Filters" at bounding box center [51, 164] width 86 height 36
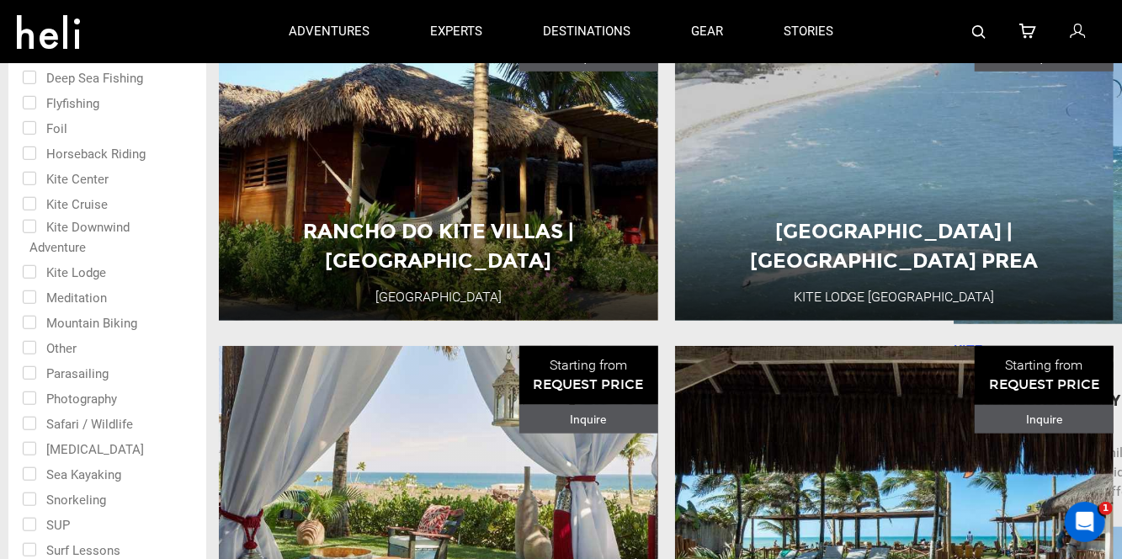
scroll to position [529, 0]
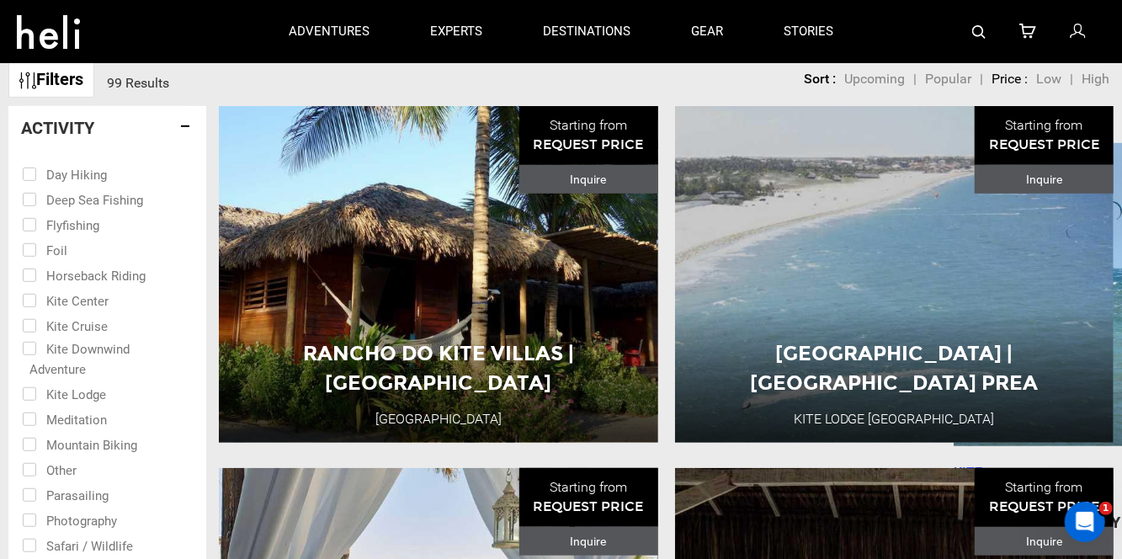
click at [950, 84] on span "Popular" at bounding box center [948, 79] width 46 height 16
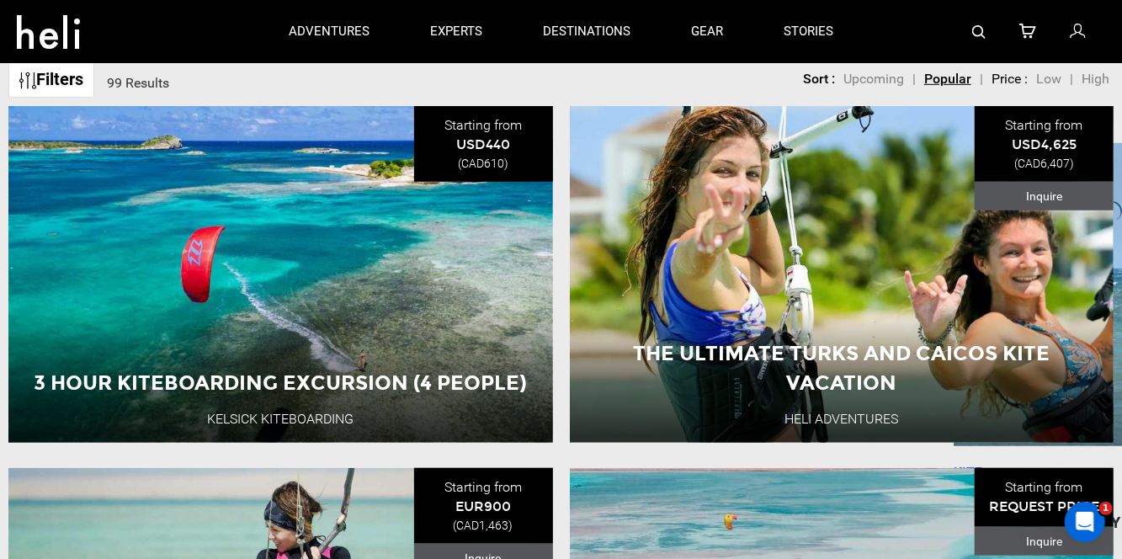
click at [867, 83] on span "Upcoming" at bounding box center [873, 79] width 61 height 16
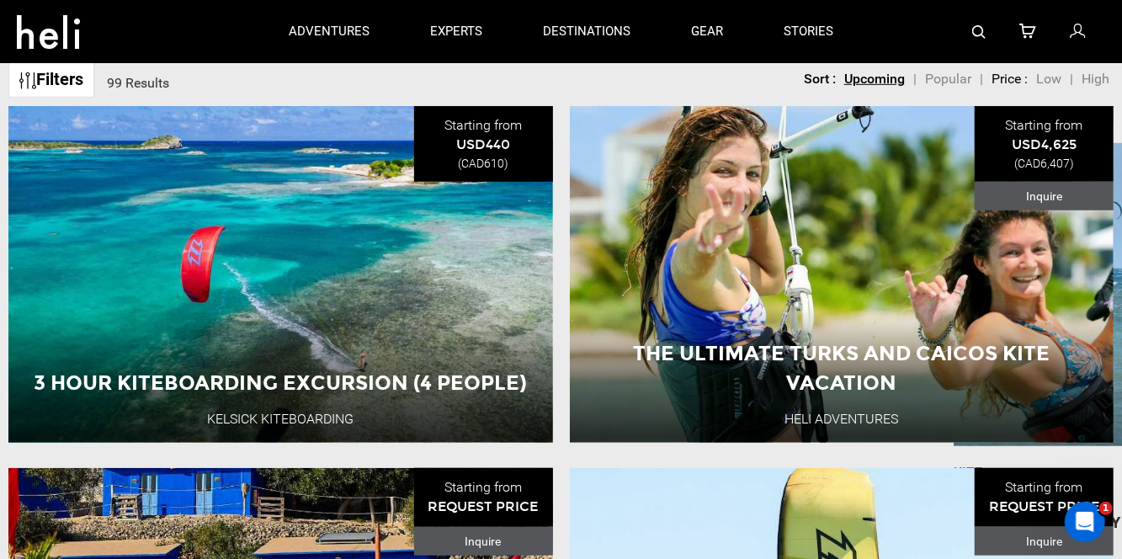
click at [934, 87] on span "Popular" at bounding box center [948, 79] width 46 height 16
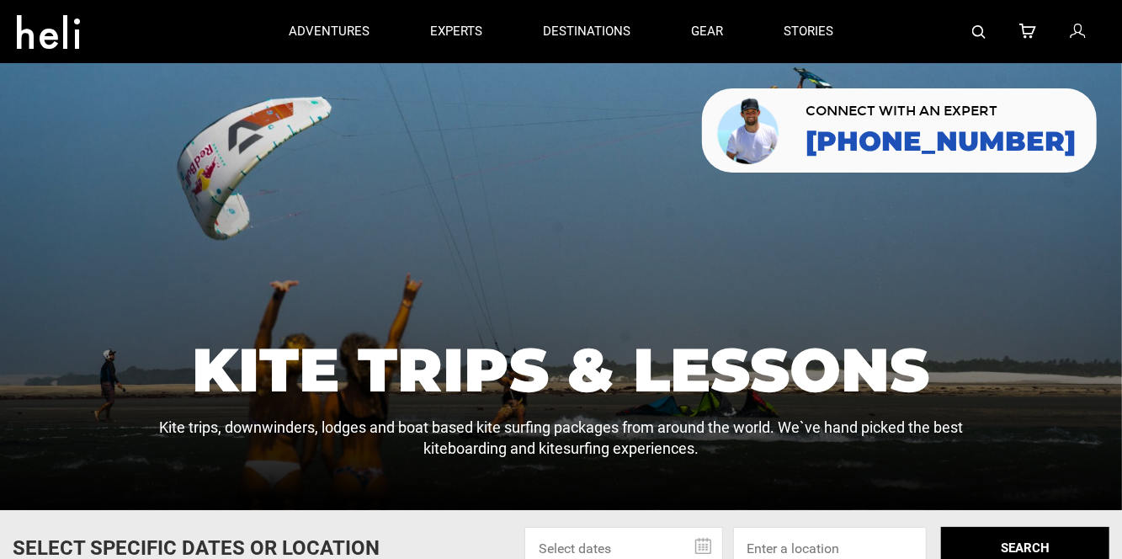
click at [236, 42] on div at bounding box center [138, 32] width 242 height 61
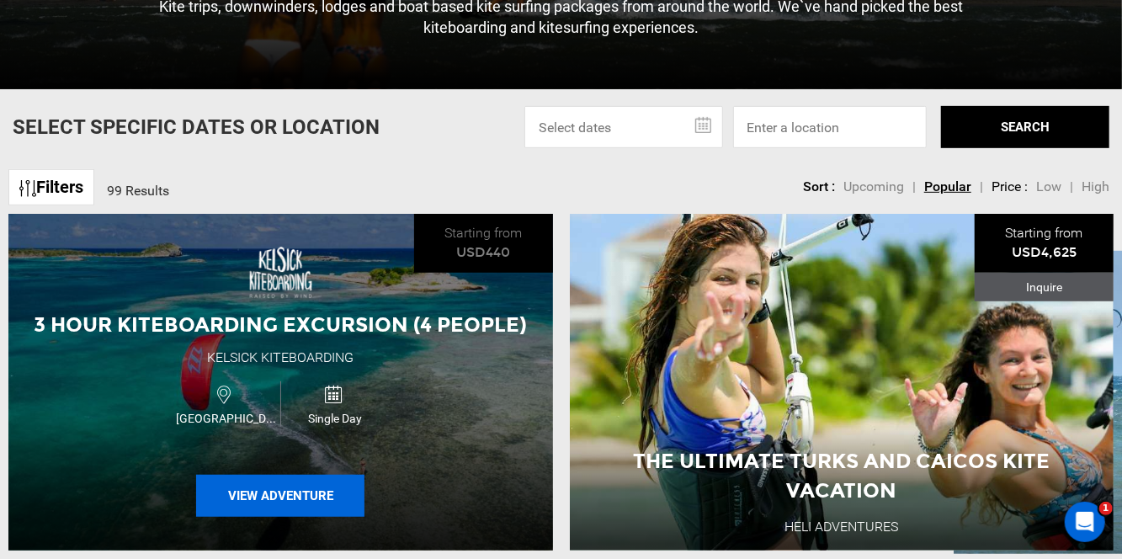
scroll to position [673, 0]
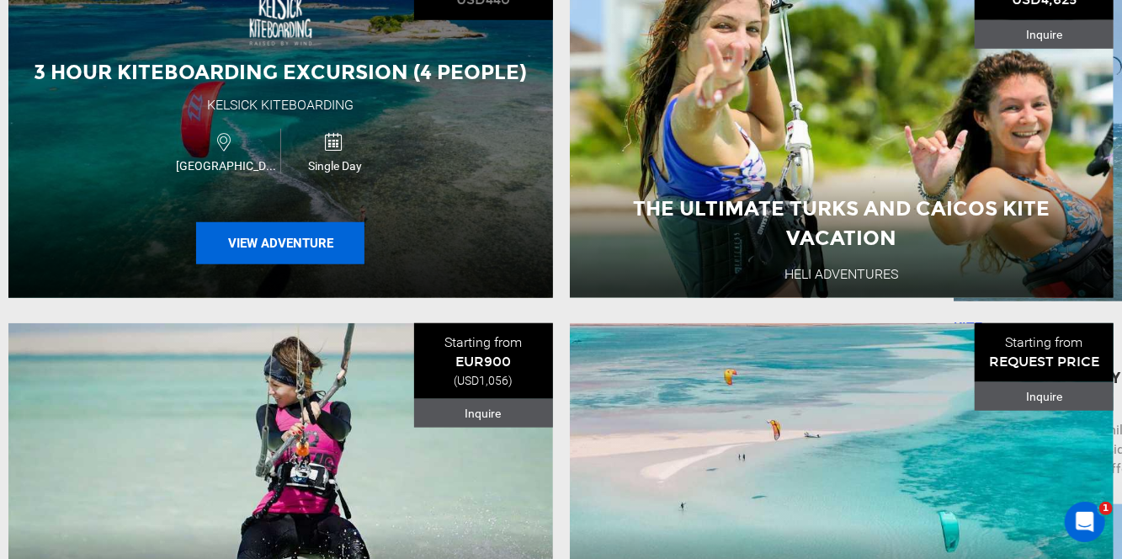
click at [325, 257] on button "View Adventure" at bounding box center [280, 243] width 168 height 42
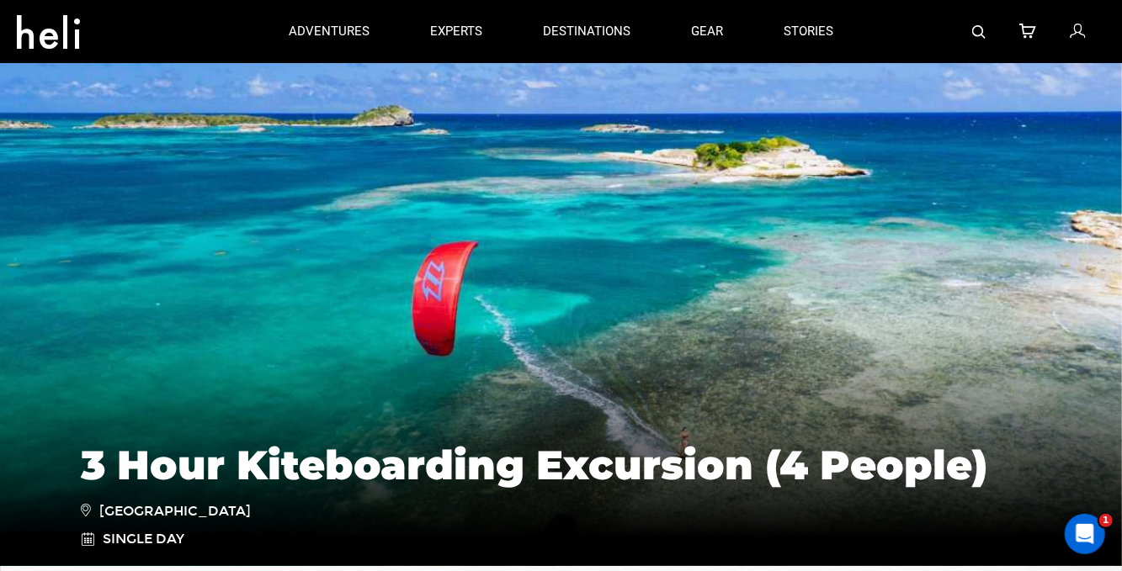
type input "Select your date"
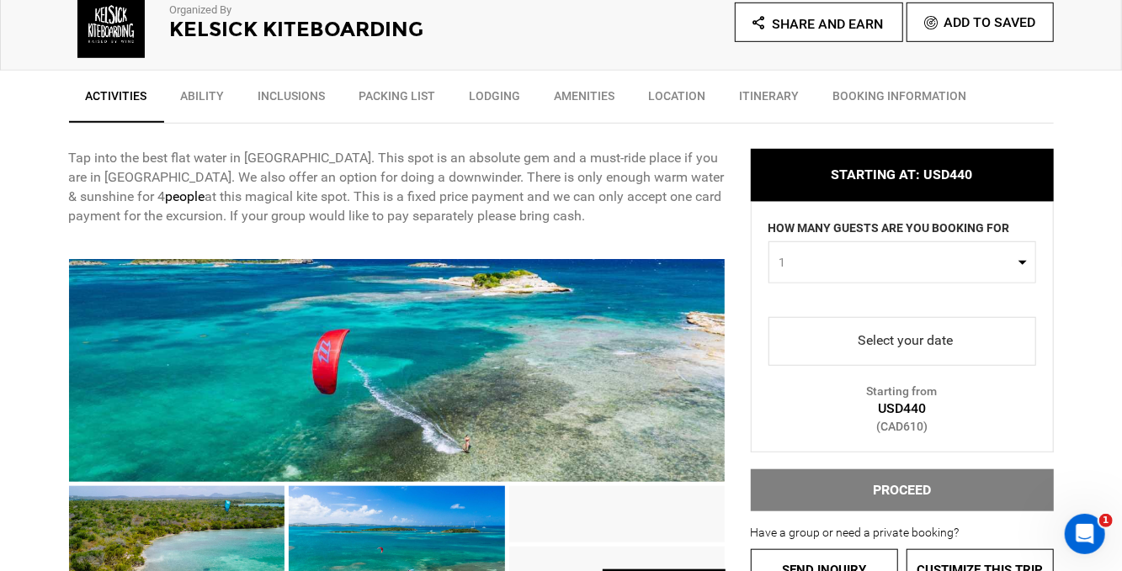
scroll to position [757, 0]
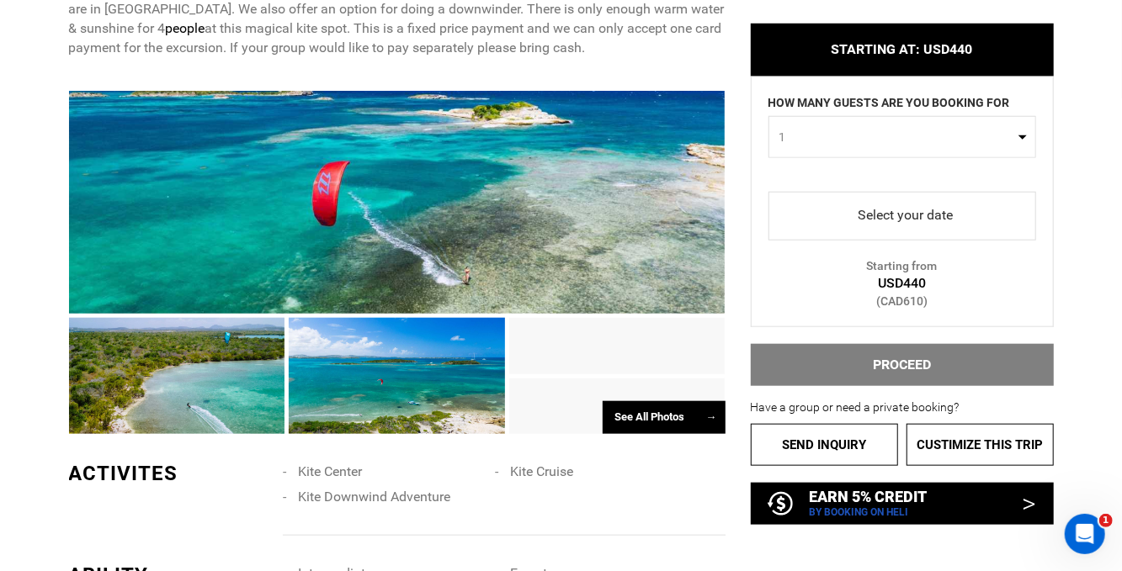
click at [921, 225] on span "select" at bounding box center [902, 215] width 241 height 27
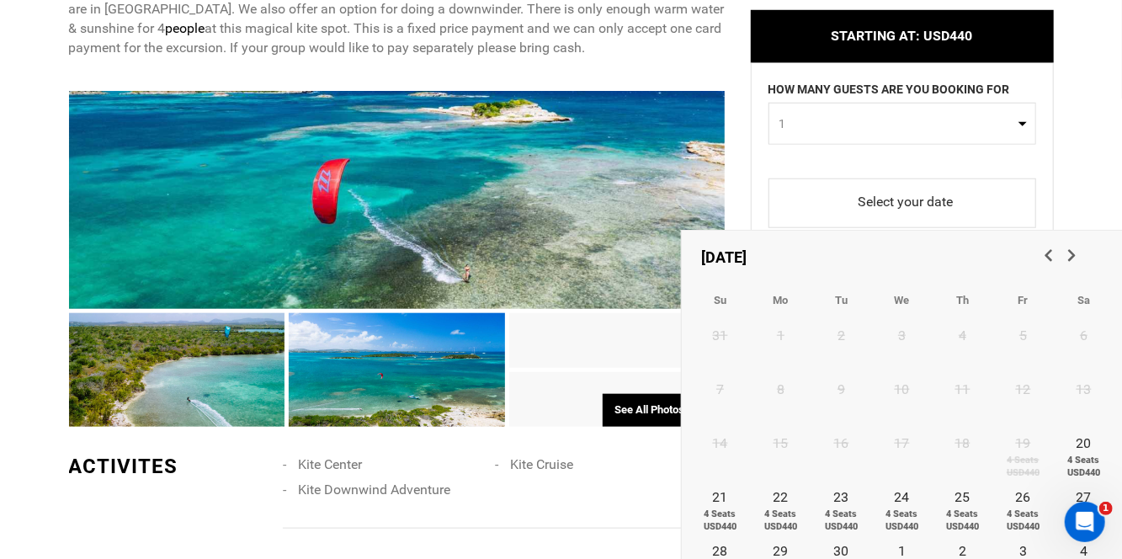
click at [922, 209] on span "select" at bounding box center [902, 203] width 241 height 28
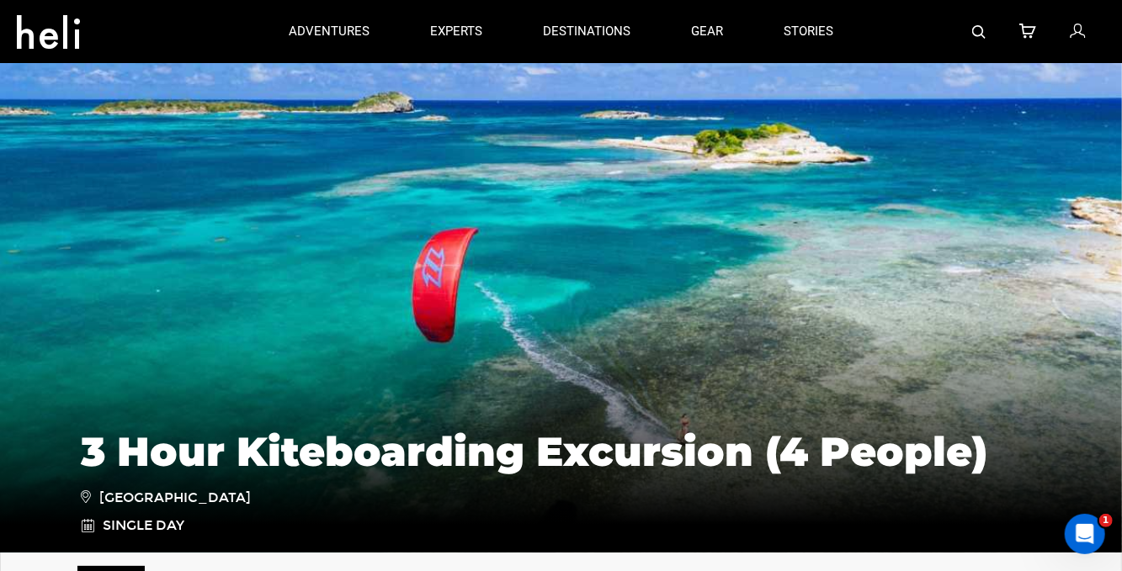
scroll to position [0, 0]
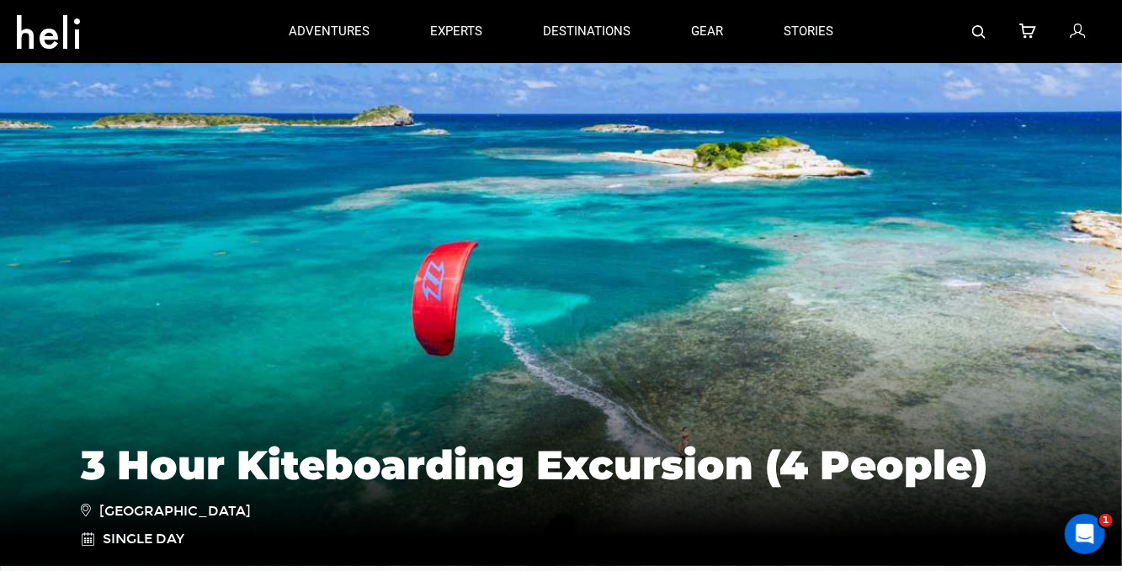
click at [1083, 35] on icon at bounding box center [1077, 32] width 15 height 22
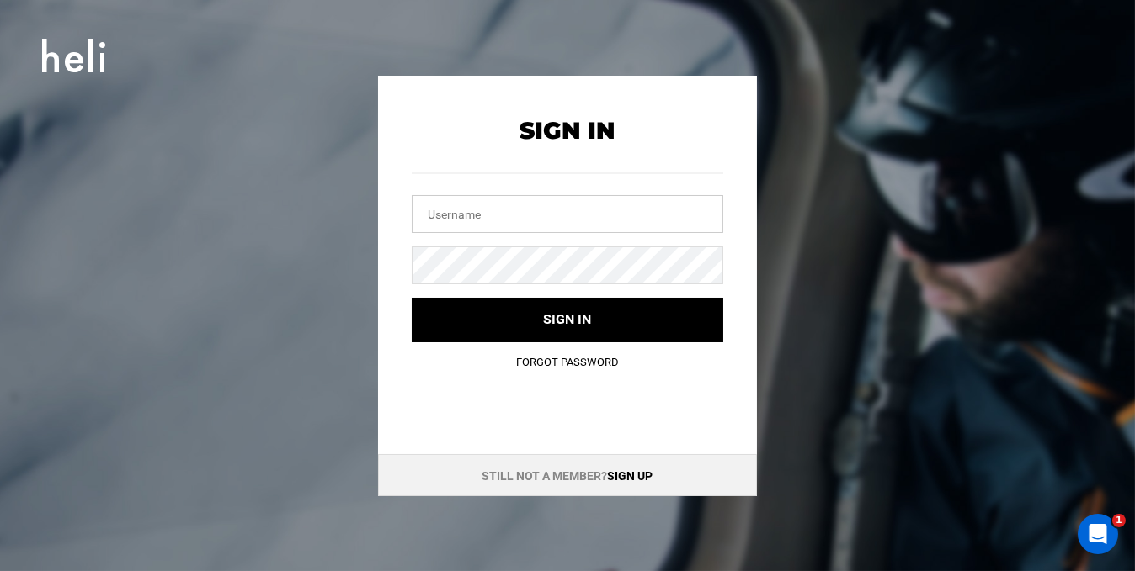
type input "chandan101@yopmail.com"
